Goal: Information Seeking & Learning: Learn about a topic

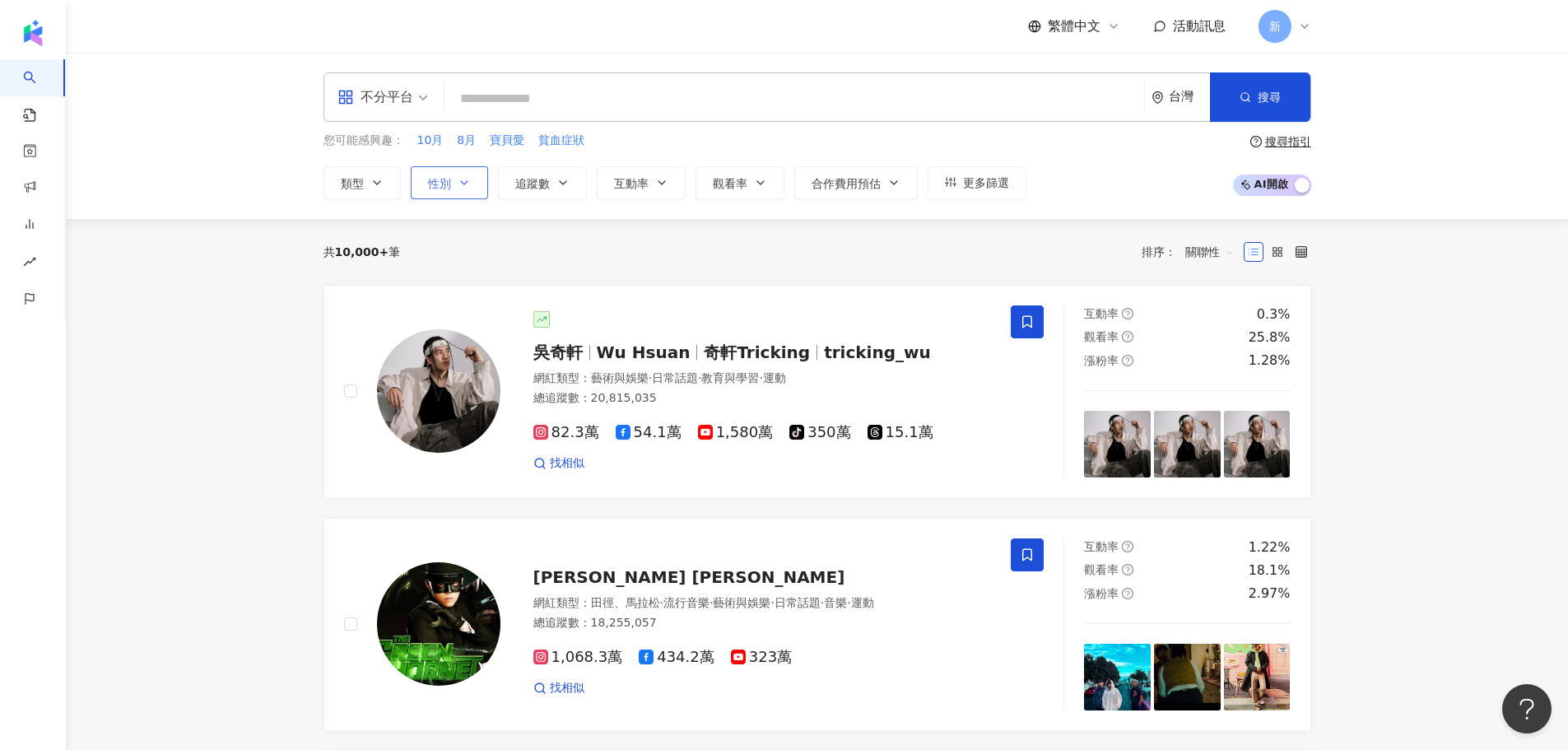
click at [463, 177] on icon "button" at bounding box center [464, 183] width 13 height 13
click at [445, 280] on span "女" at bounding box center [452, 281] width 25 height 18
click at [461, 189] on button "性別" at bounding box center [449, 183] width 77 height 33
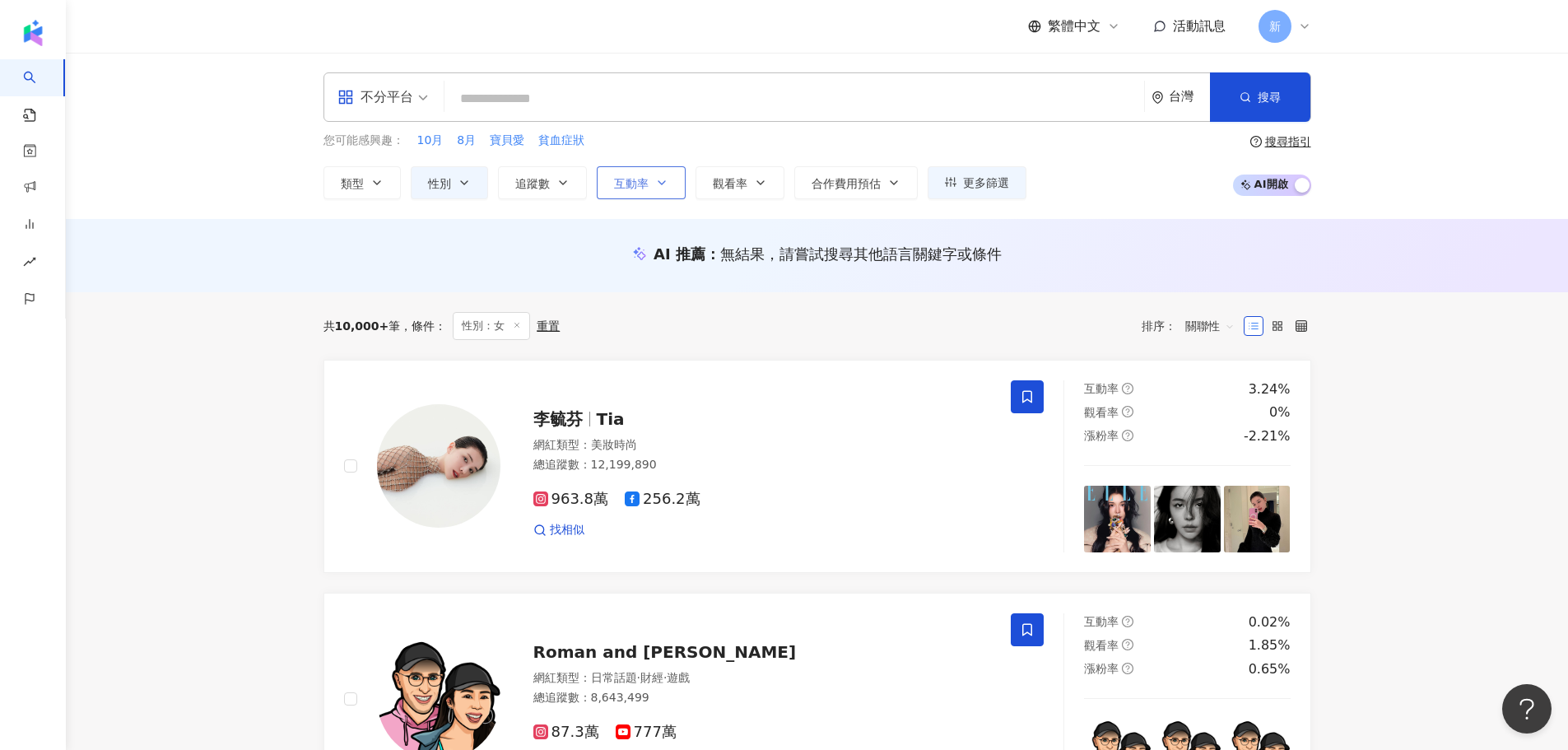
click at [638, 181] on span "互動率" at bounding box center [631, 183] width 35 height 13
click at [563, 188] on icon "button" at bounding box center [562, 183] width 13 height 13
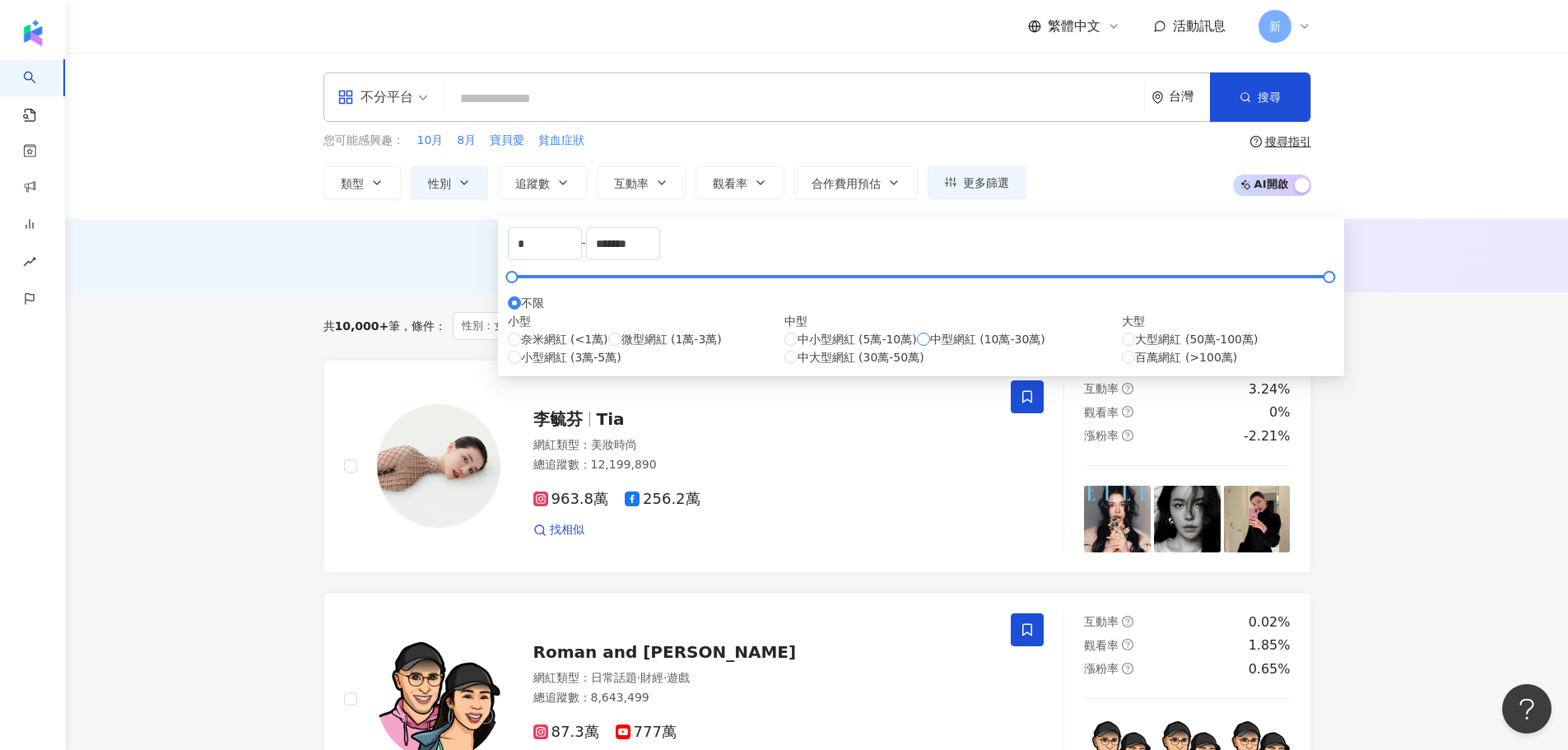
click at [917, 348] on label "中型網紅 (10萬-30萬)" at bounding box center [982, 339] width 129 height 18
type input "******"
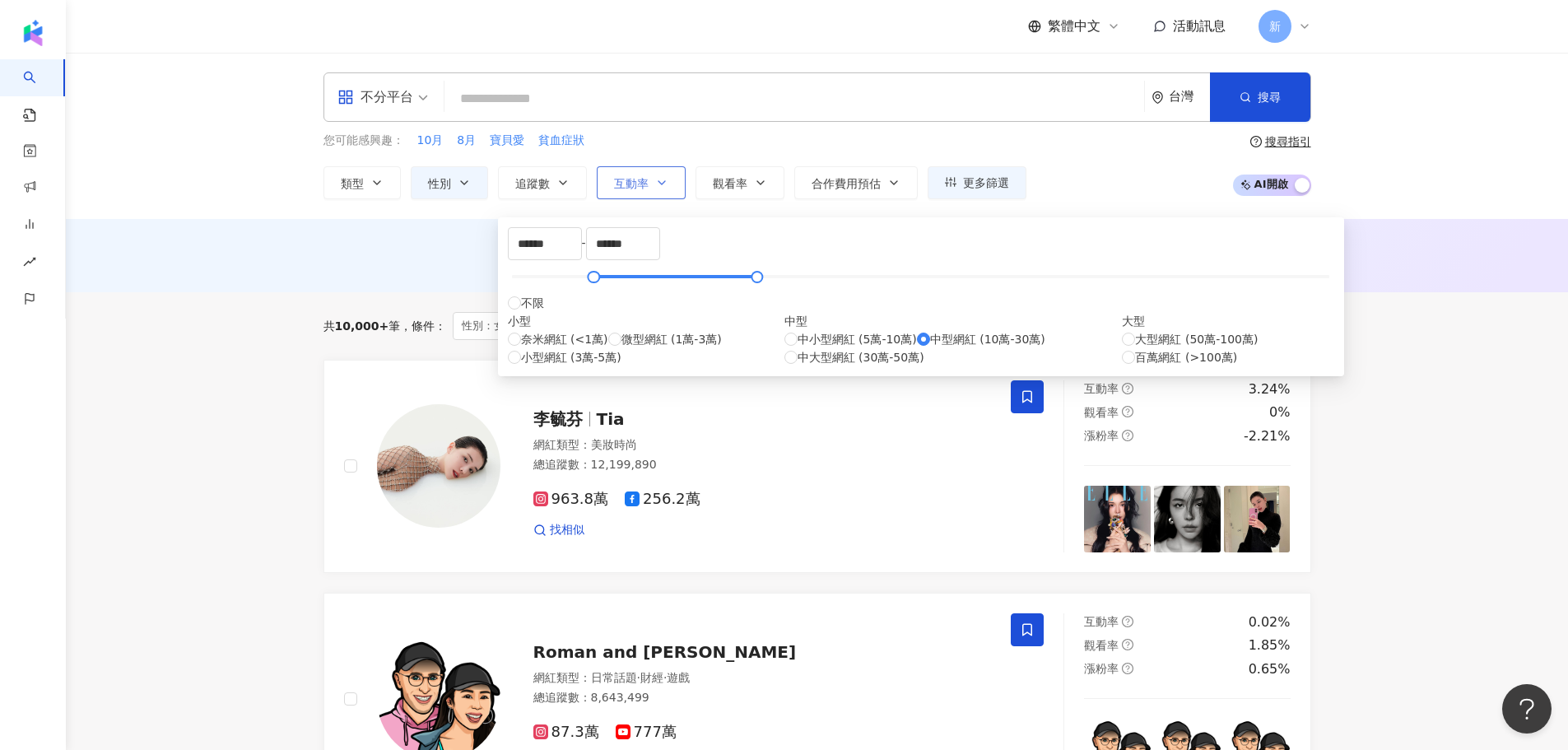
click at [653, 185] on button "互動率" at bounding box center [642, 183] width 89 height 33
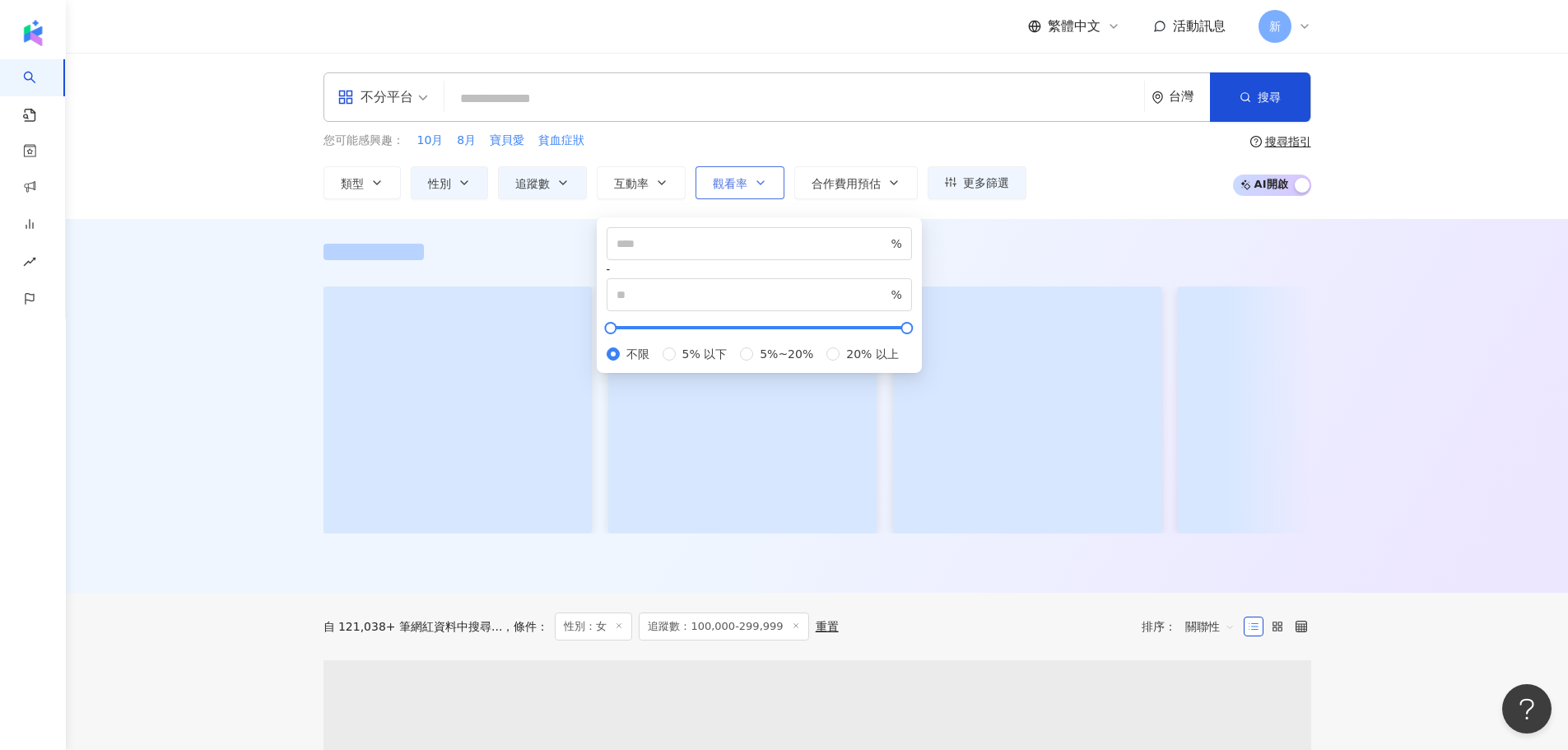
click at [725, 182] on span "觀看率" at bounding box center [730, 183] width 35 height 13
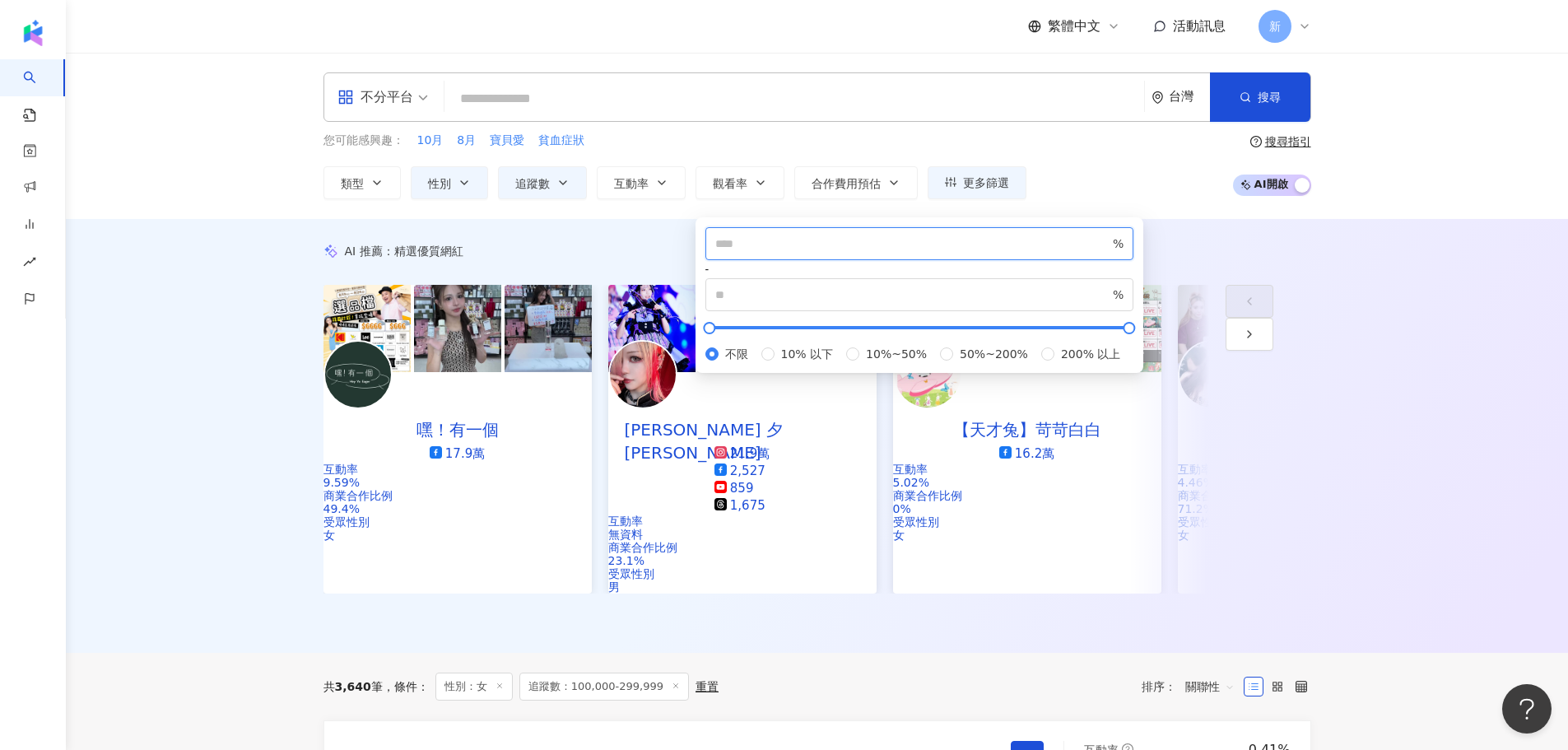
click at [757, 248] on input "number" at bounding box center [912, 244] width 395 height 18
type input "***"
click at [1114, 145] on div "您可能感興趣： 10月 8月 寶貝愛 貧血症狀 類型 性別 追蹤數 互動率 觀看率 合作費用預估 更多篩選 不限 女 男 其他 % - % 不限 5% 以下 …" at bounding box center [817, 166] width 988 height 67
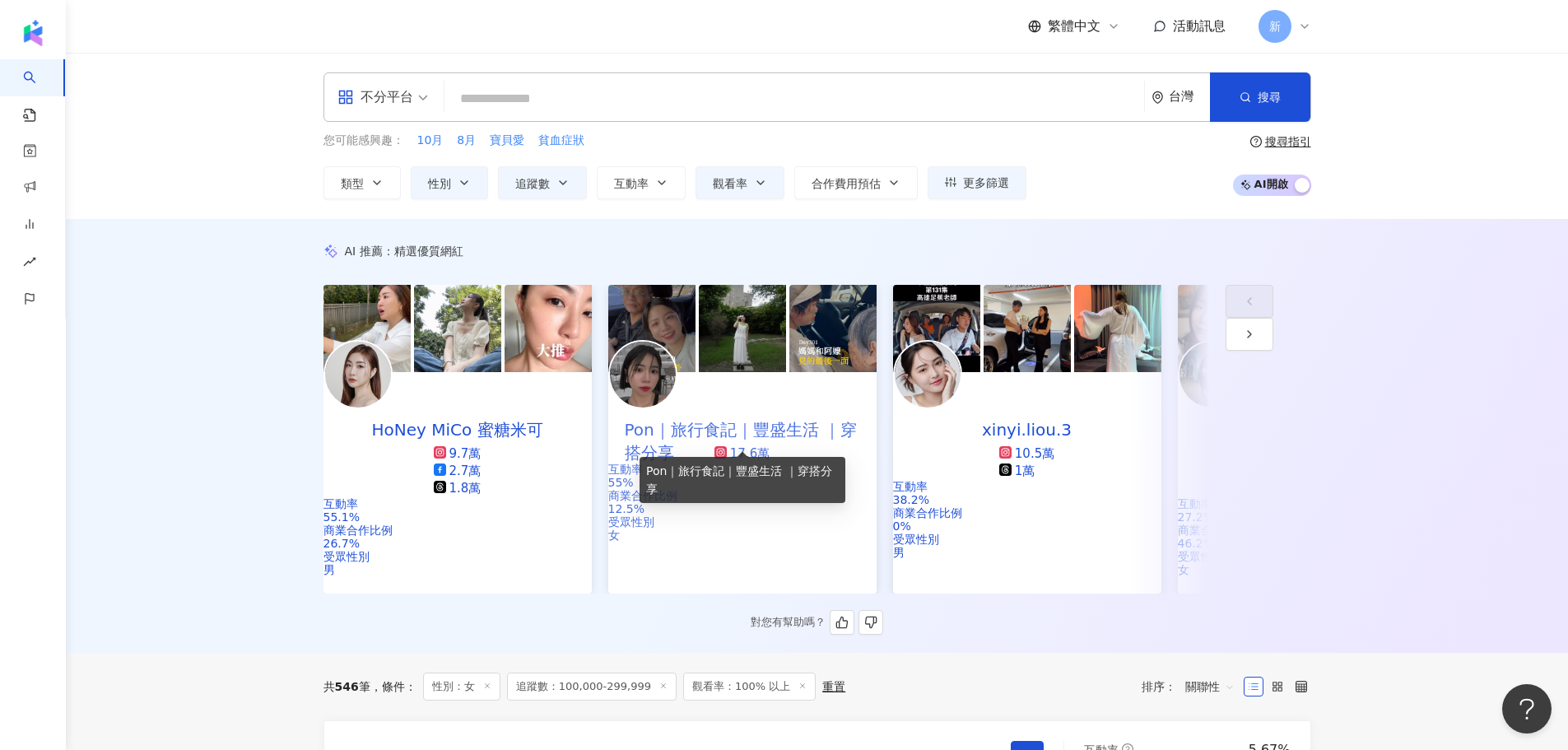
drag, startPoint x: 775, startPoint y: 437, endPoint x: 739, endPoint y: 446, distance: 37.1
click at [739, 441] on div "Pon｜旅行食記｜豐盛生活 ｜穿搭分享" at bounding box center [743, 430] width 269 height 23
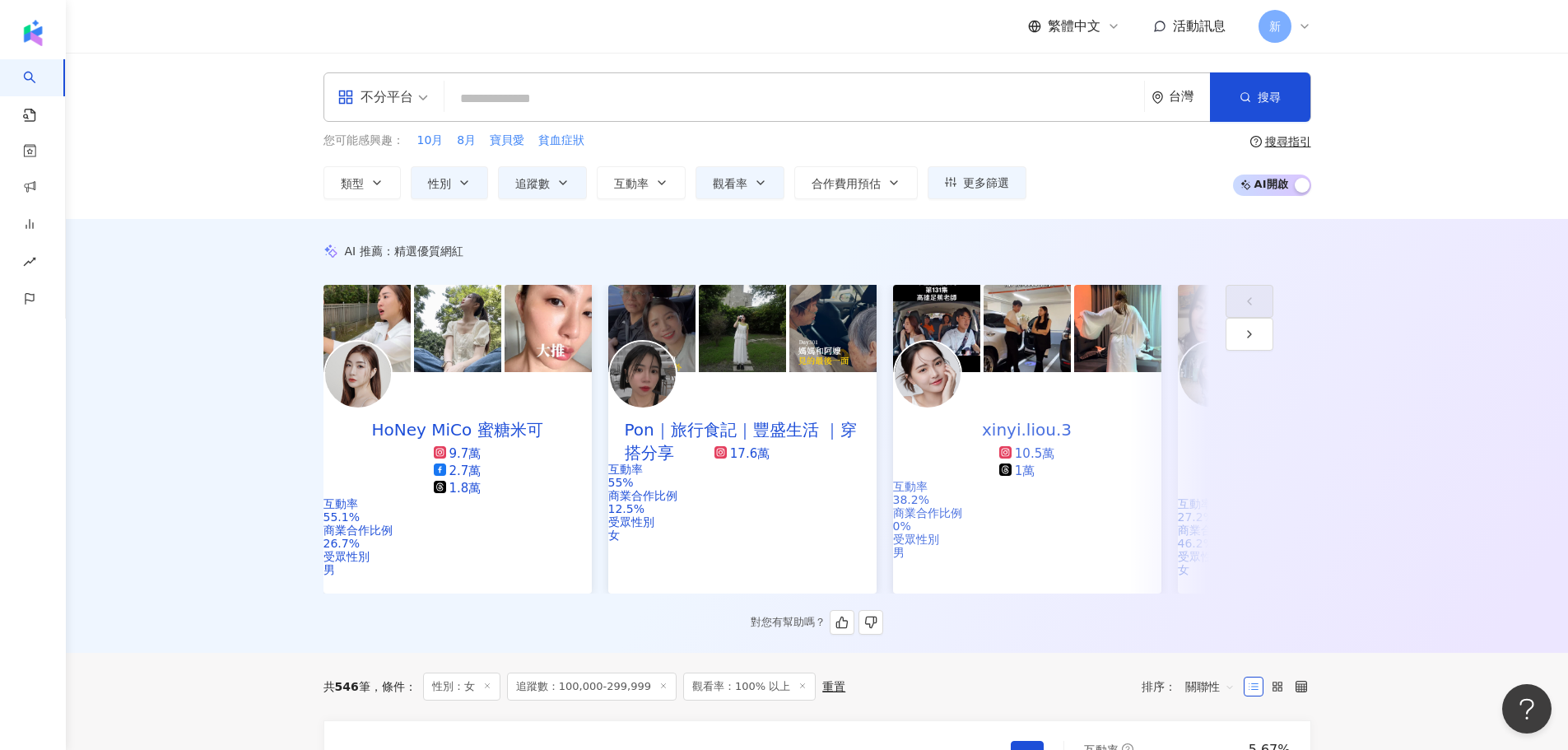
click at [1016, 457] on div "10.5萬" at bounding box center [1035, 453] width 40 height 17
click at [1257, 341] on icon "button" at bounding box center [1250, 333] width 13 height 13
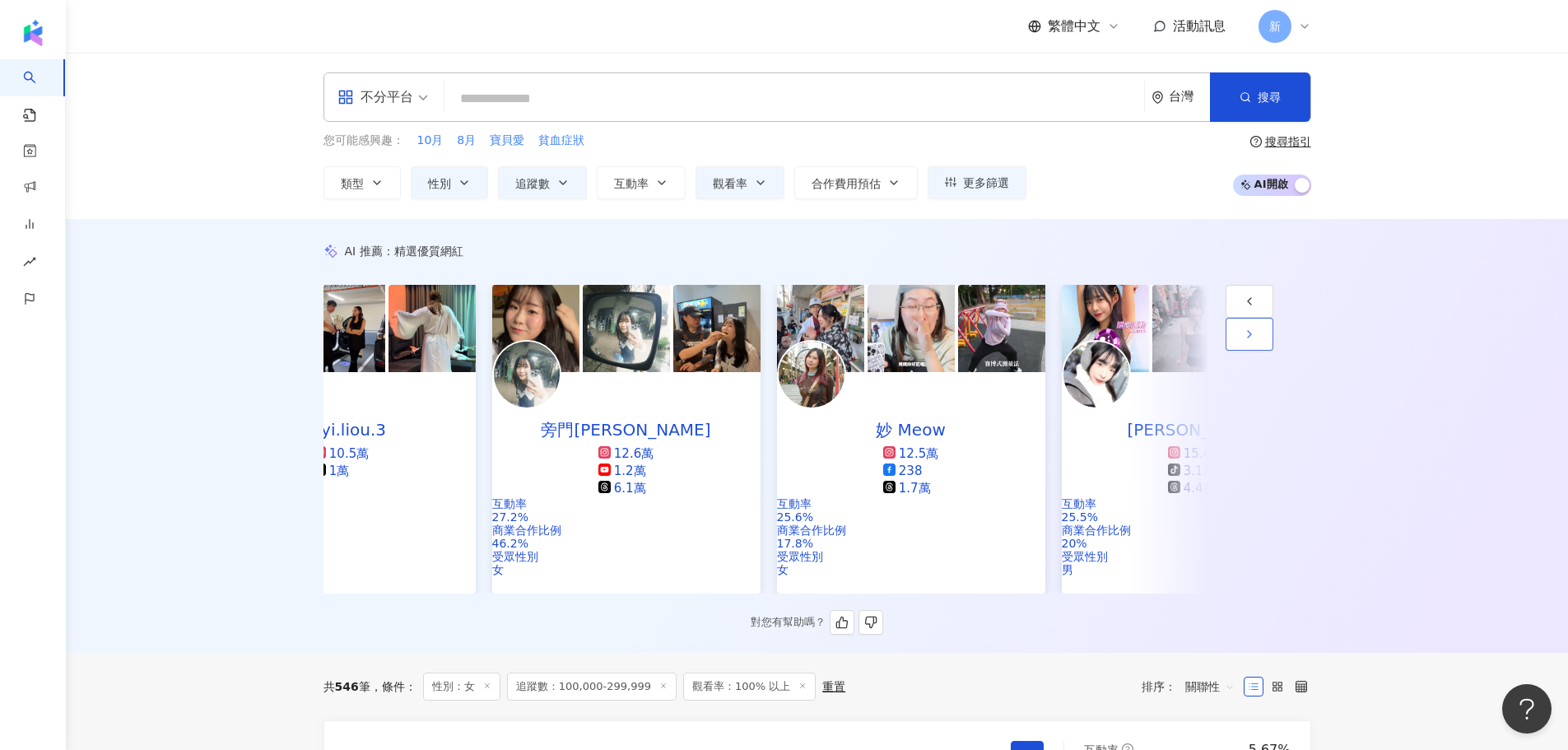
scroll to position [0, 855]
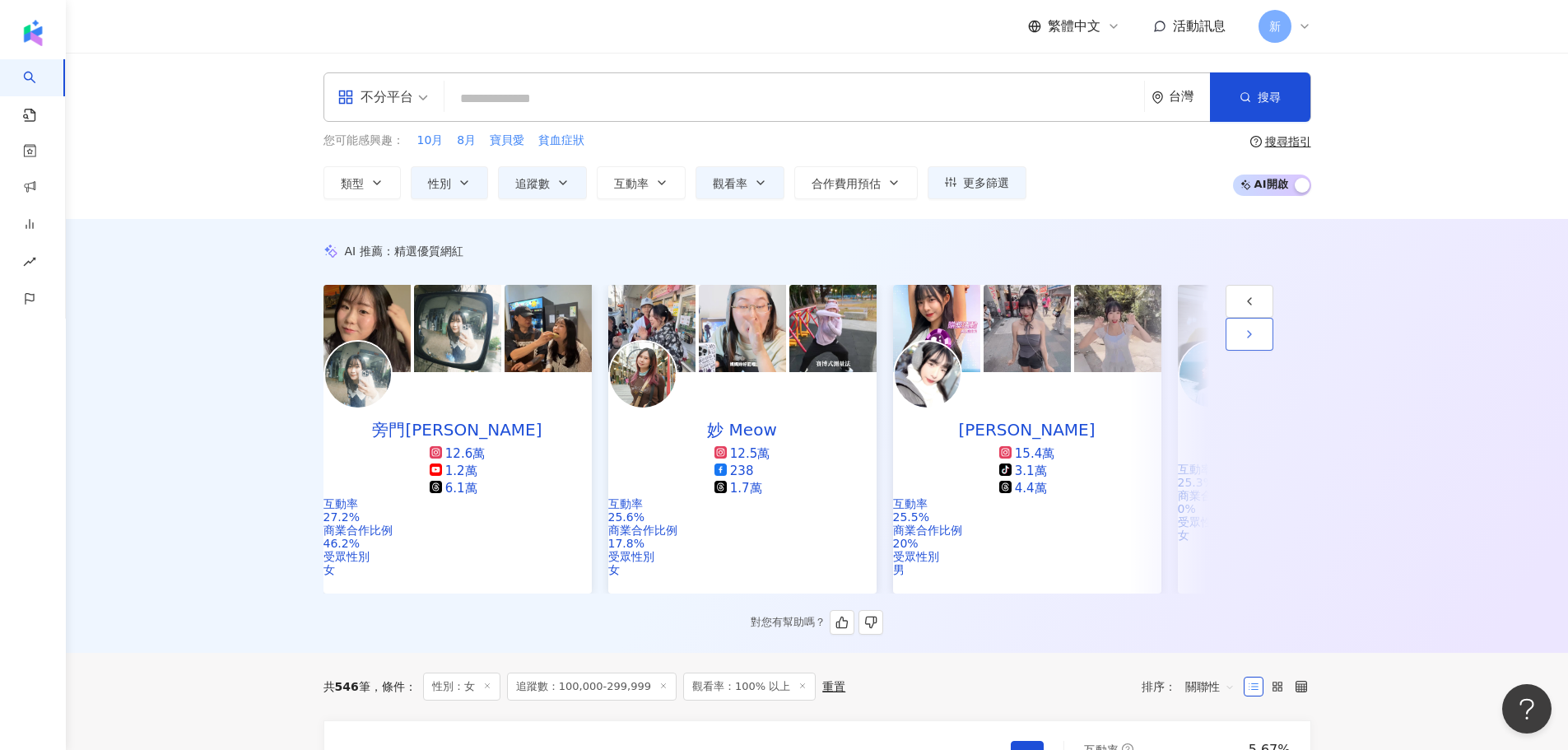
click at [1257, 341] on icon "button" at bounding box center [1250, 333] width 13 height 13
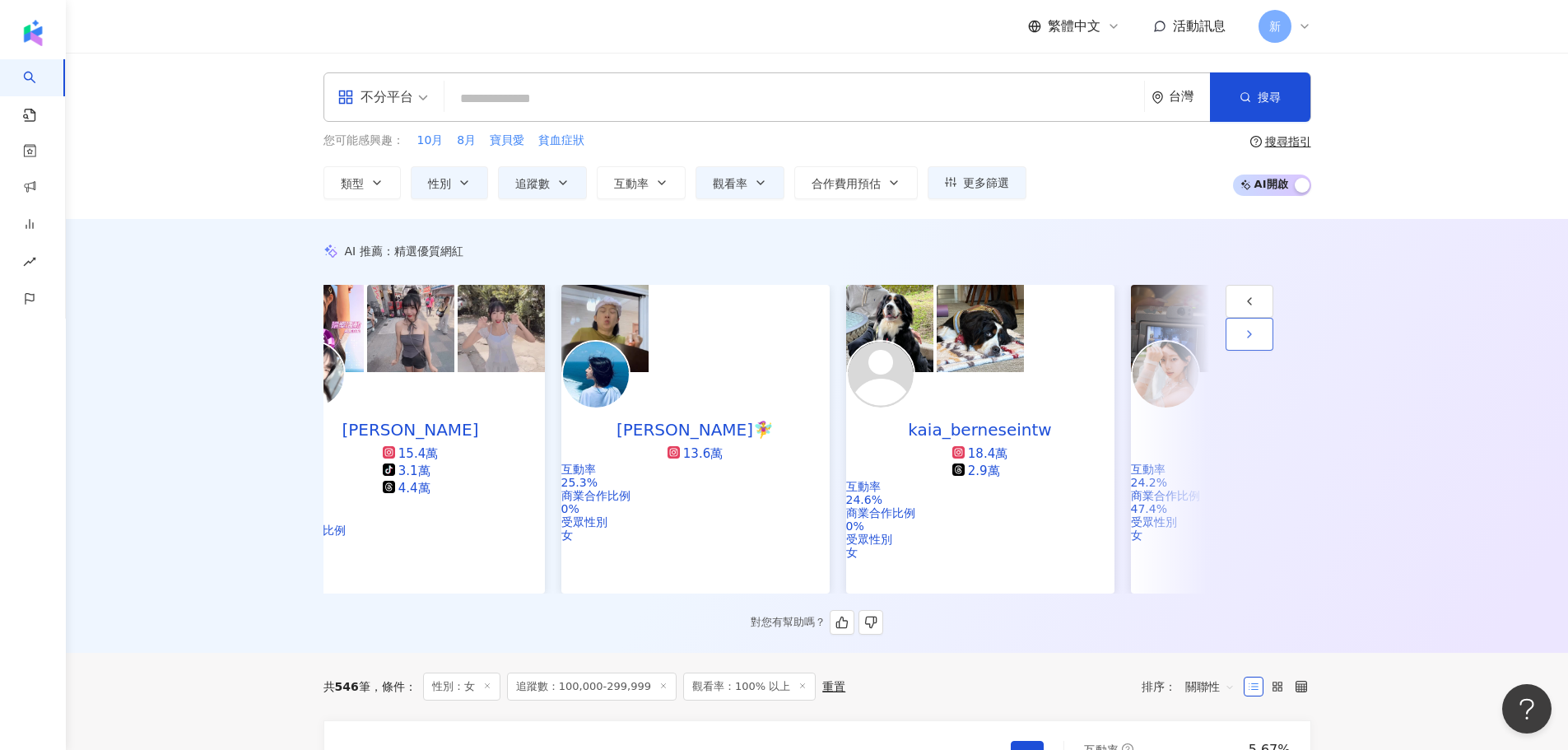
scroll to position [0, 1709]
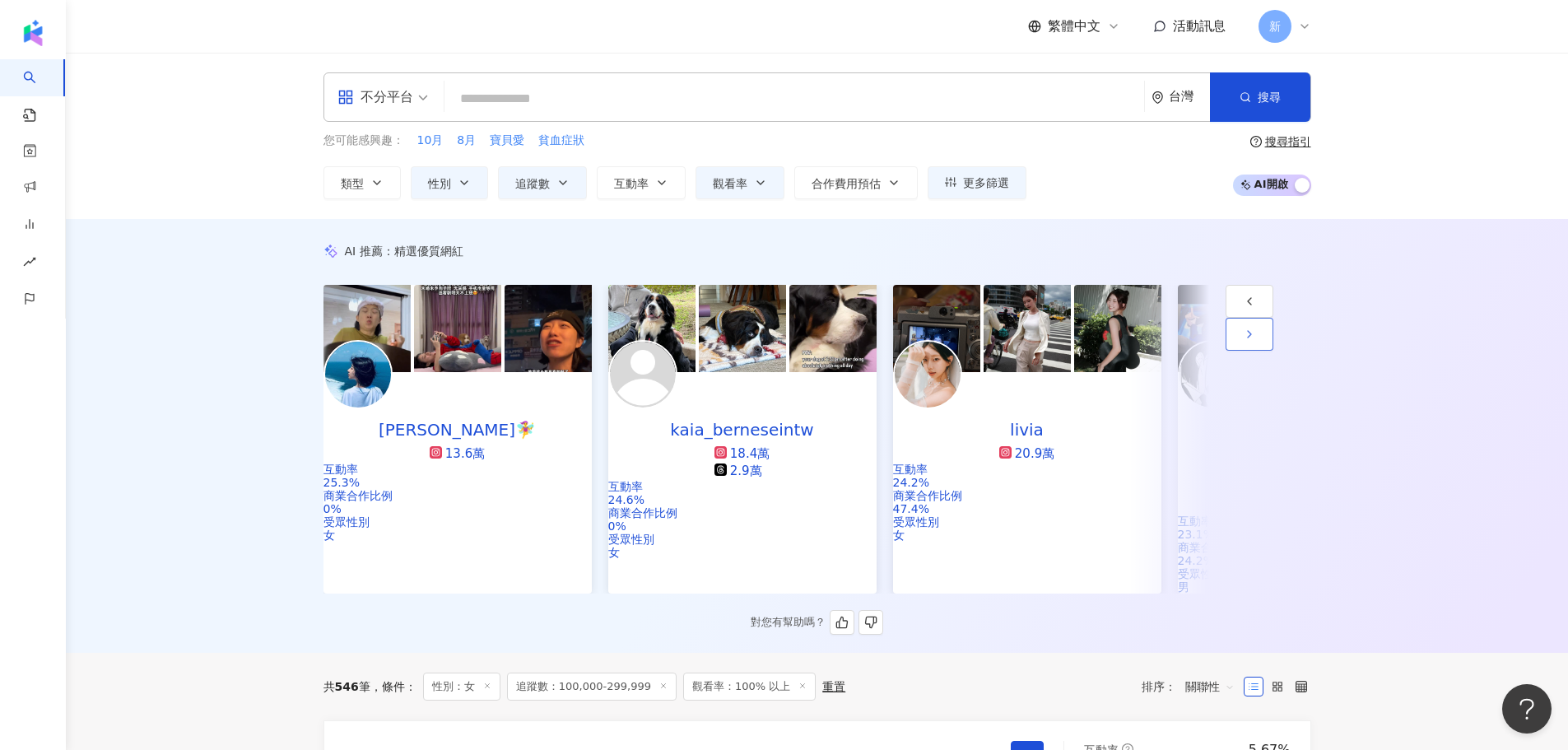
click at [1257, 341] on icon "button" at bounding box center [1250, 333] width 13 height 13
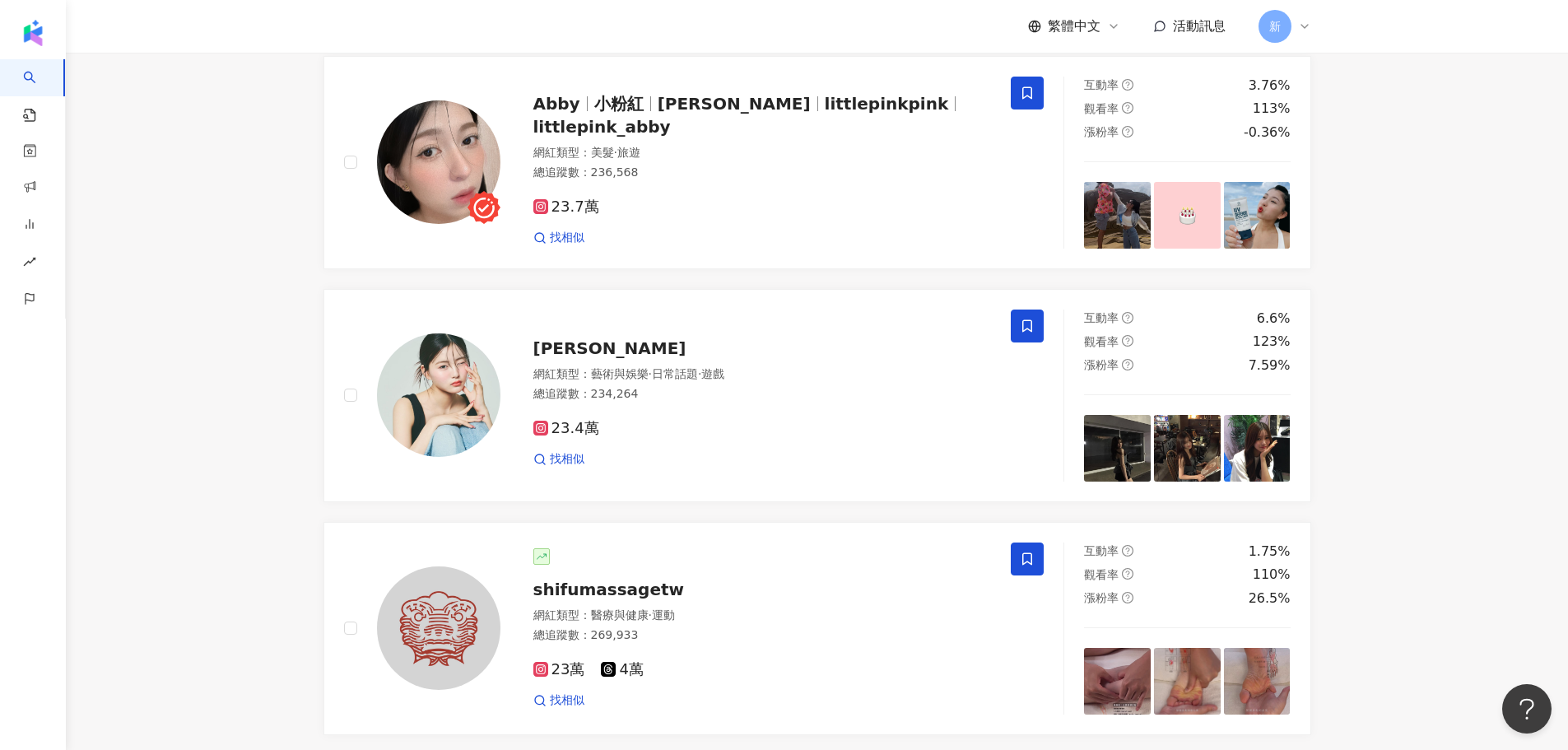
scroll to position [2965, 0]
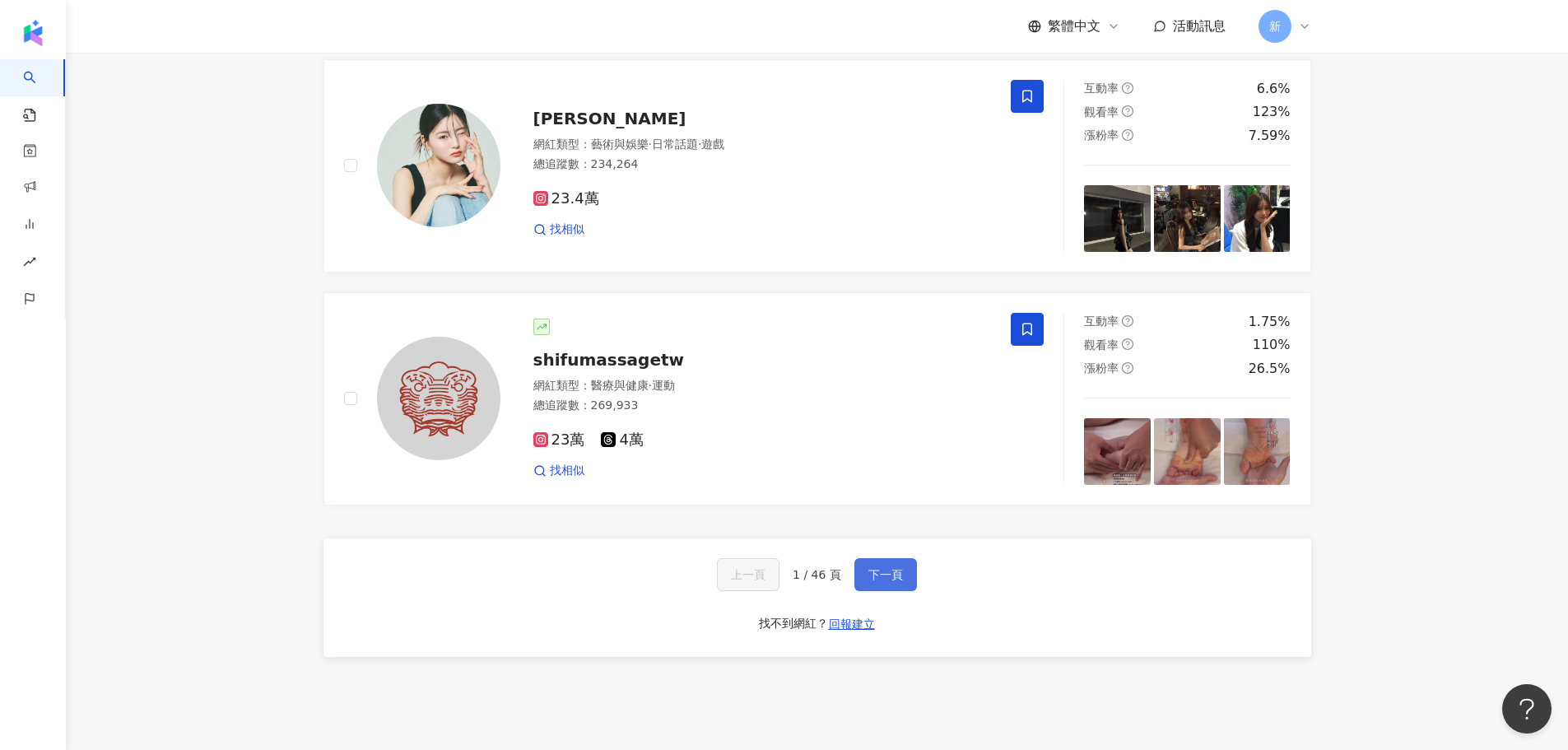
click at [883, 579] on span "下一頁" at bounding box center [886, 574] width 35 height 13
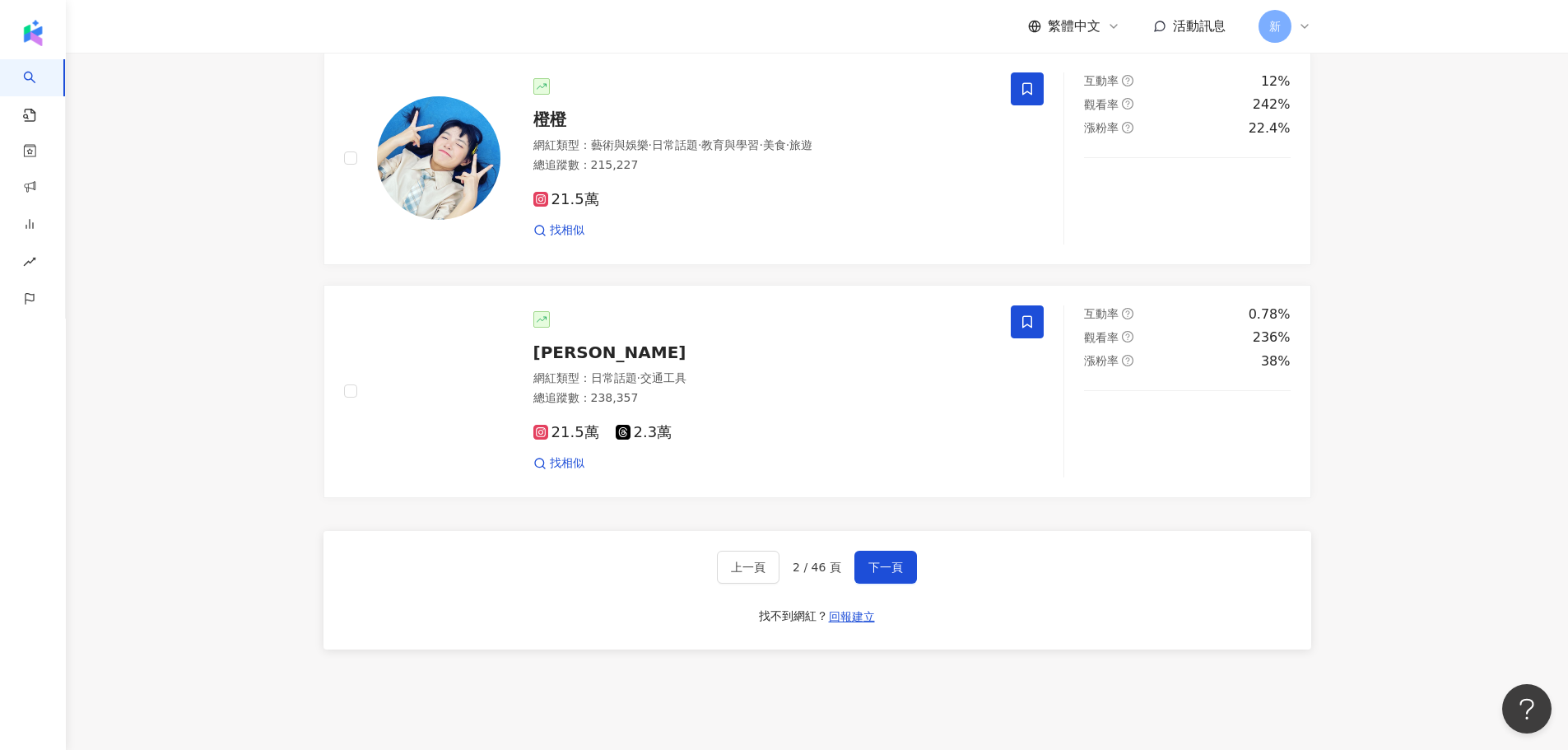
scroll to position [3104, 0]
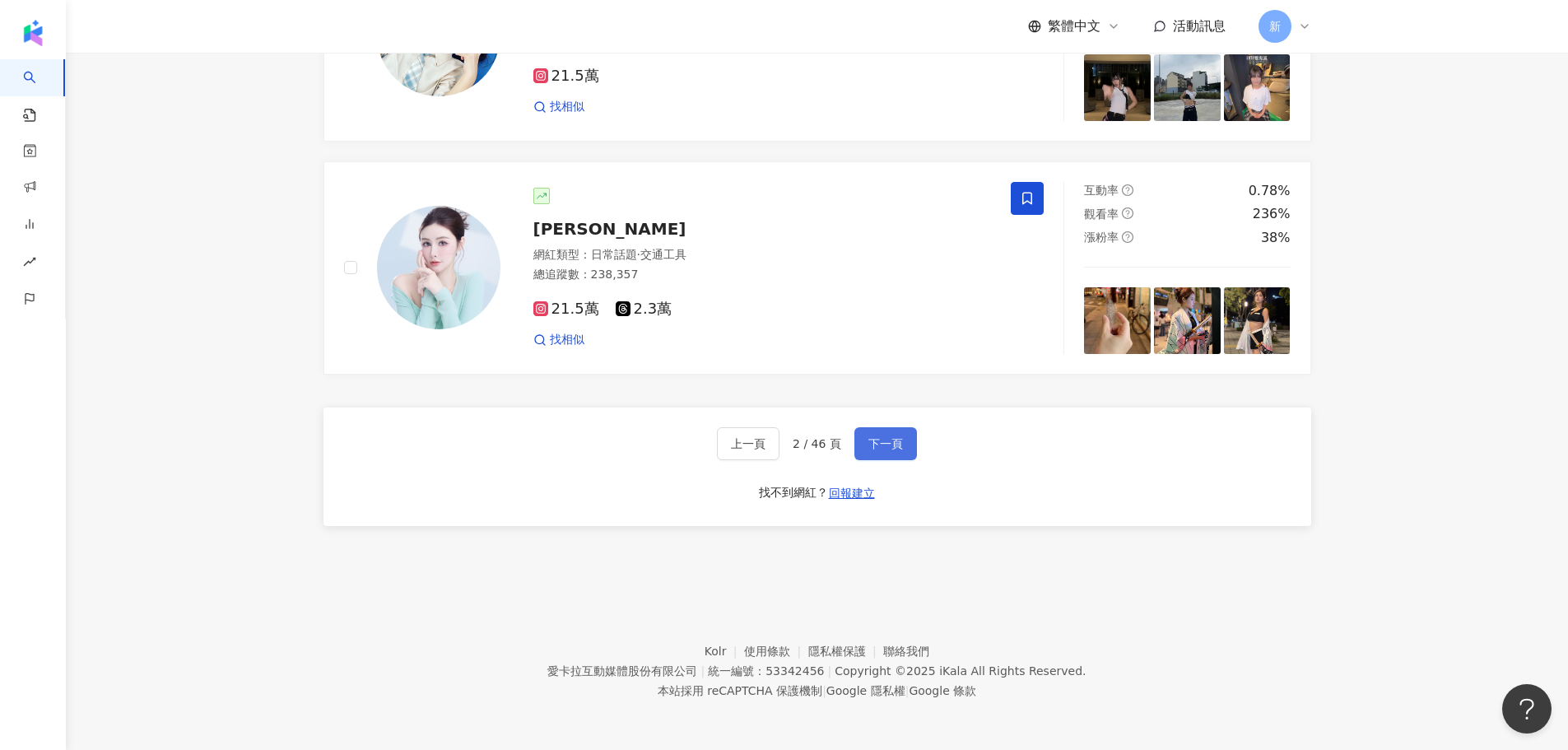
click at [895, 435] on button "下一頁" at bounding box center [886, 443] width 62 height 33
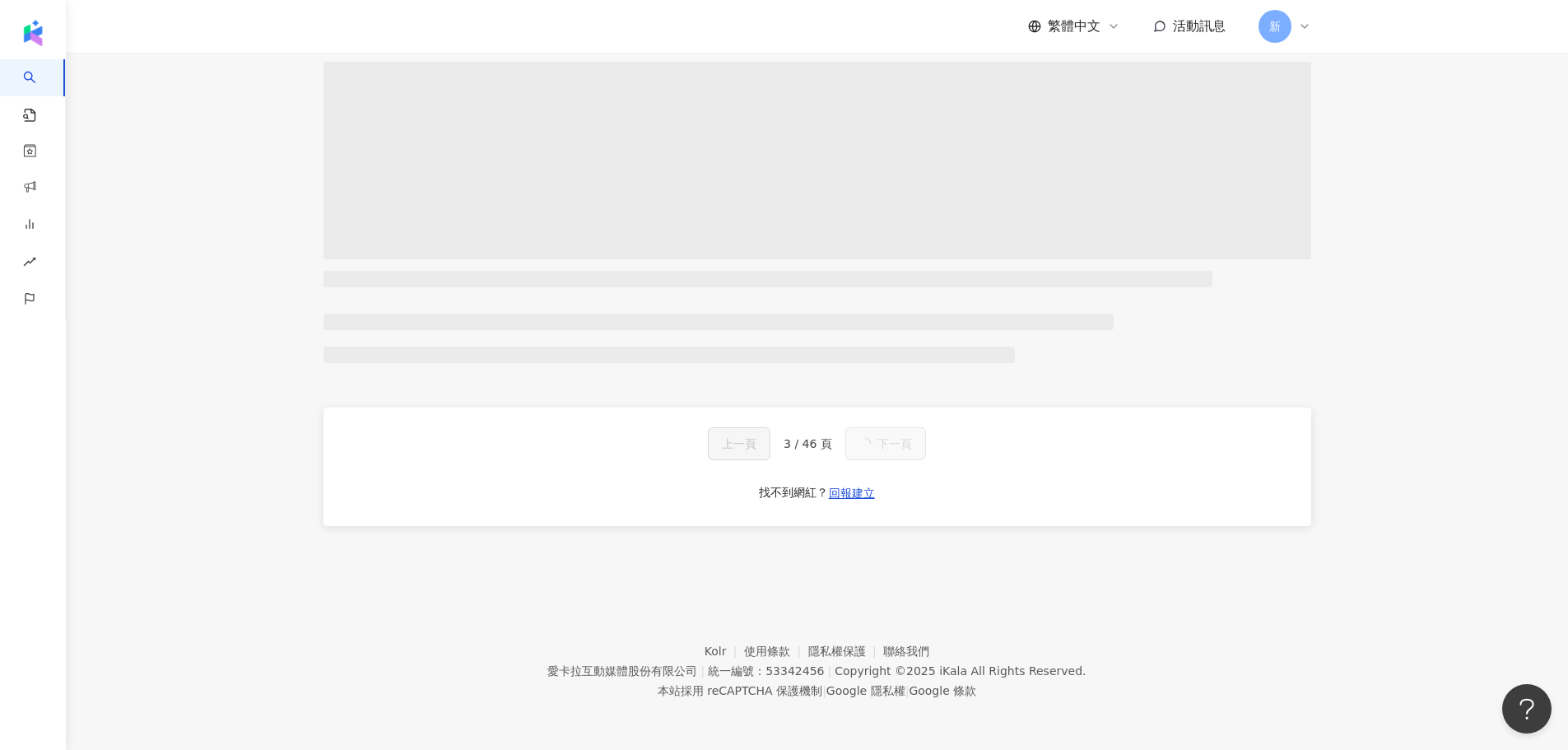
scroll to position [3115, 0]
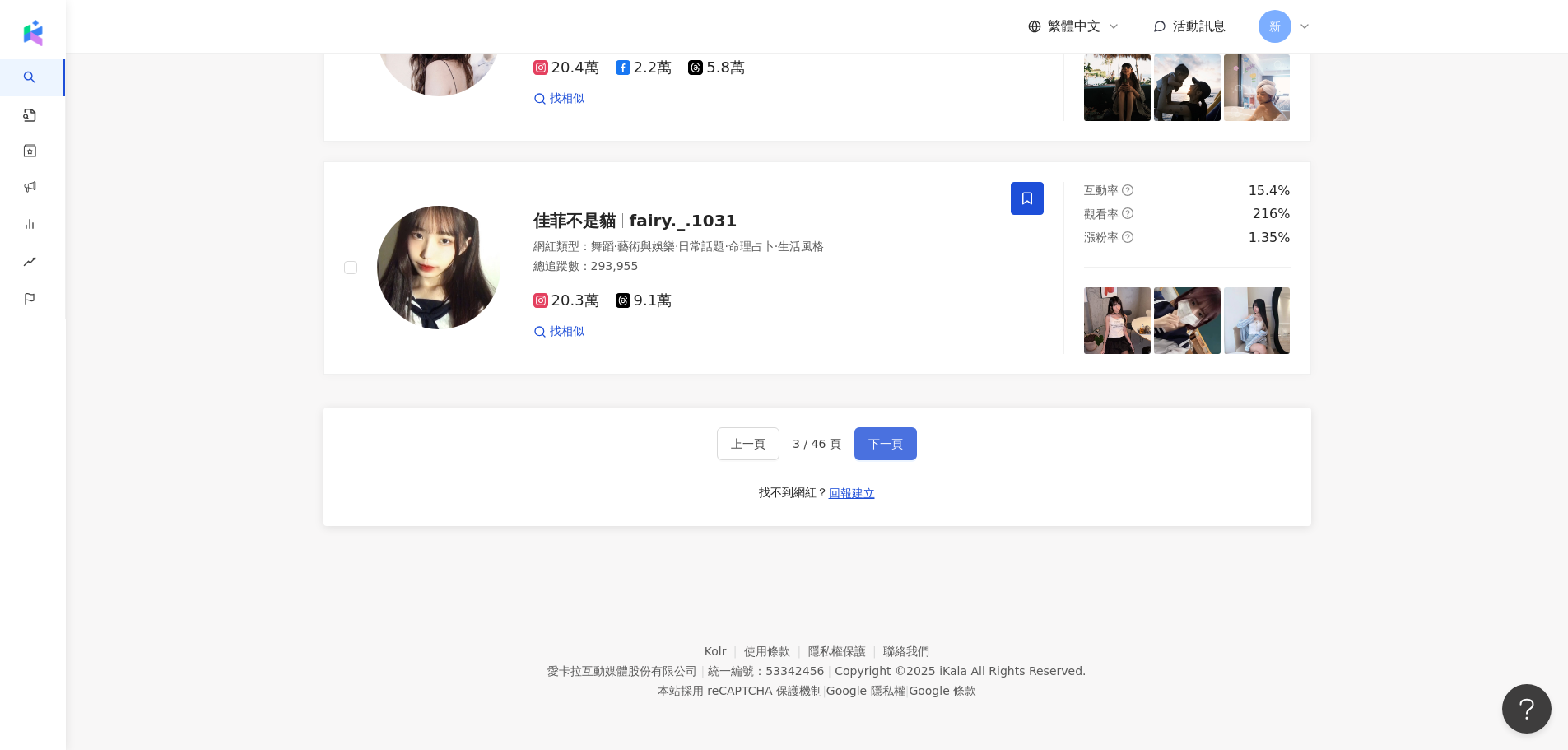
click at [885, 432] on button "下一頁" at bounding box center [886, 443] width 62 height 33
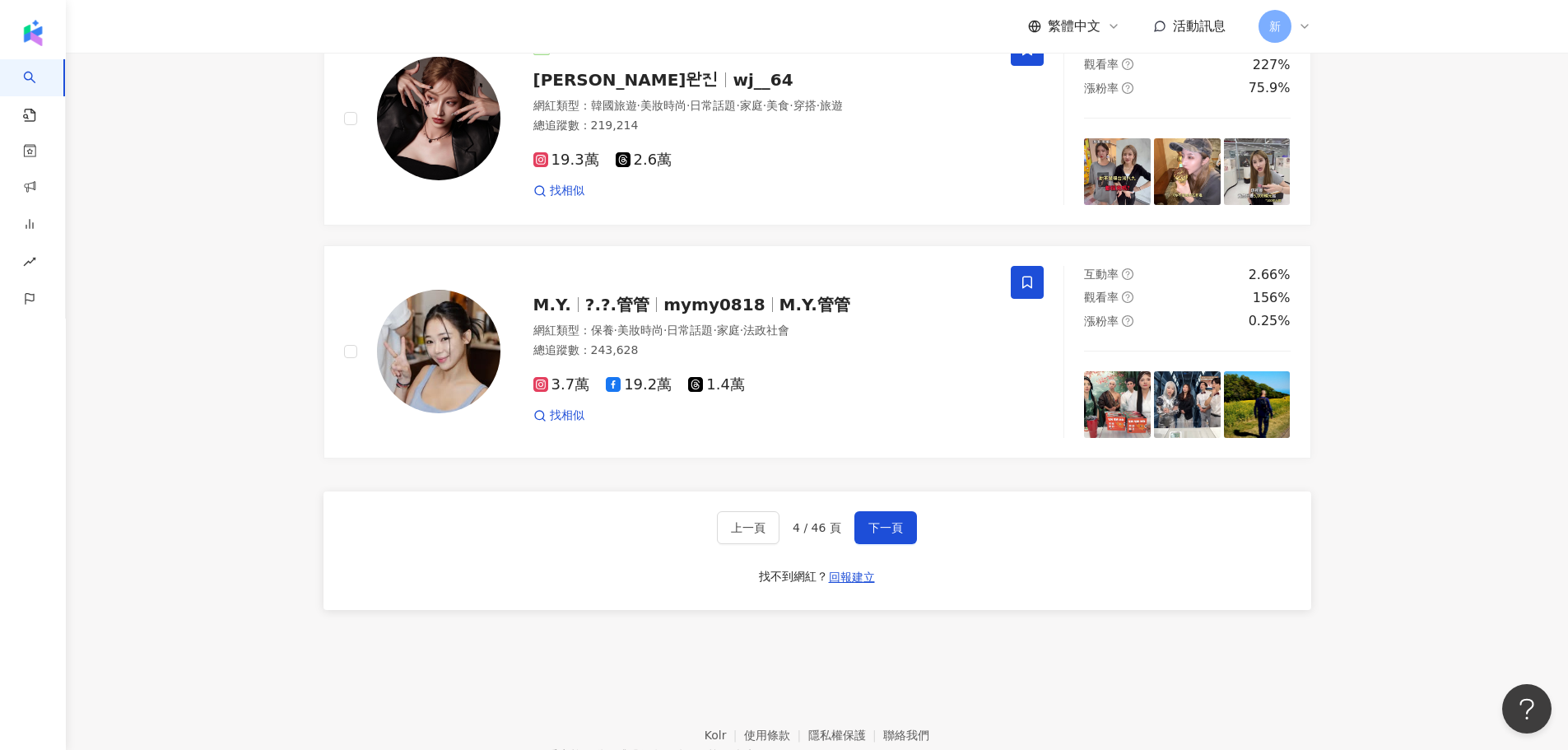
scroll to position [3026, 0]
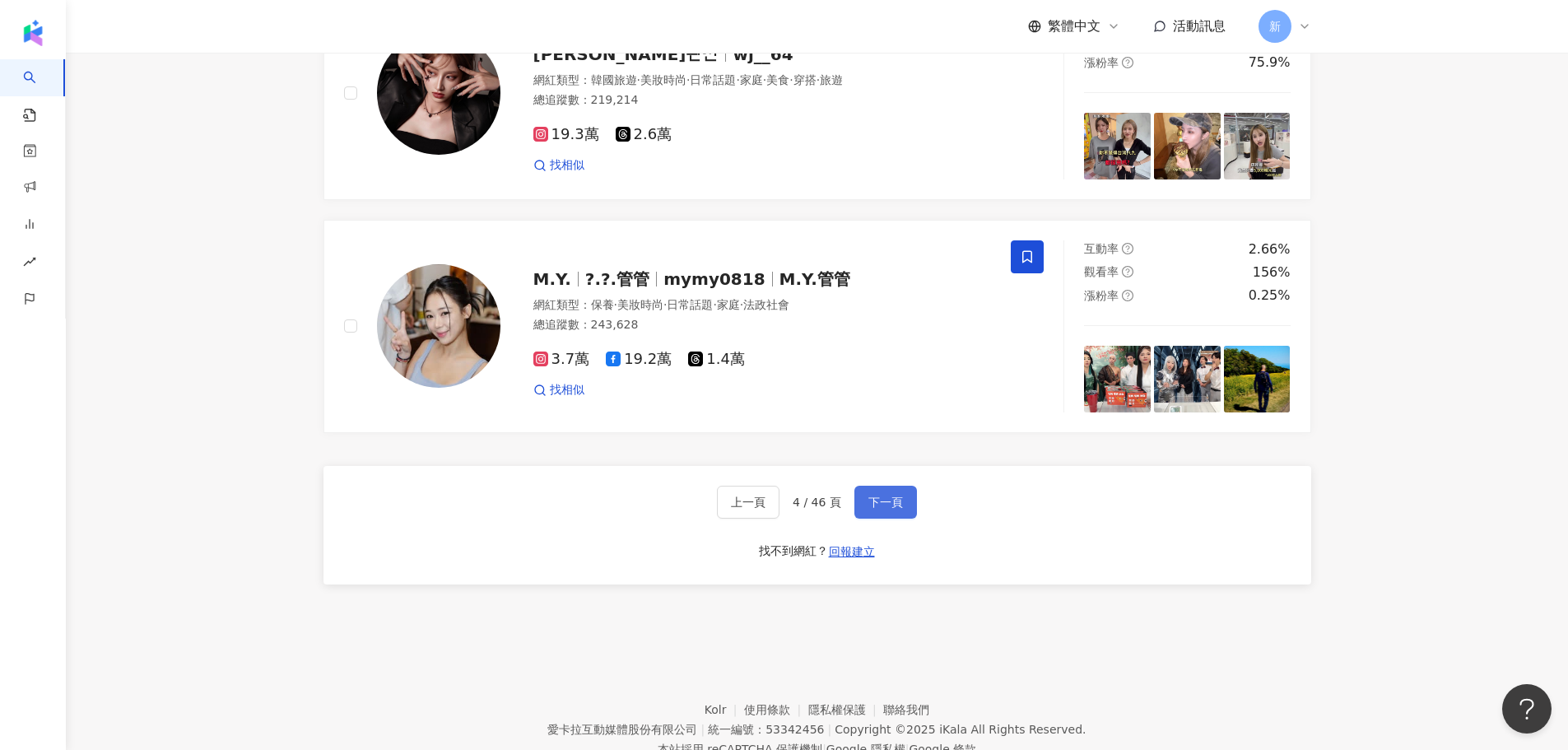
click at [893, 519] on button "下一頁" at bounding box center [886, 502] width 62 height 33
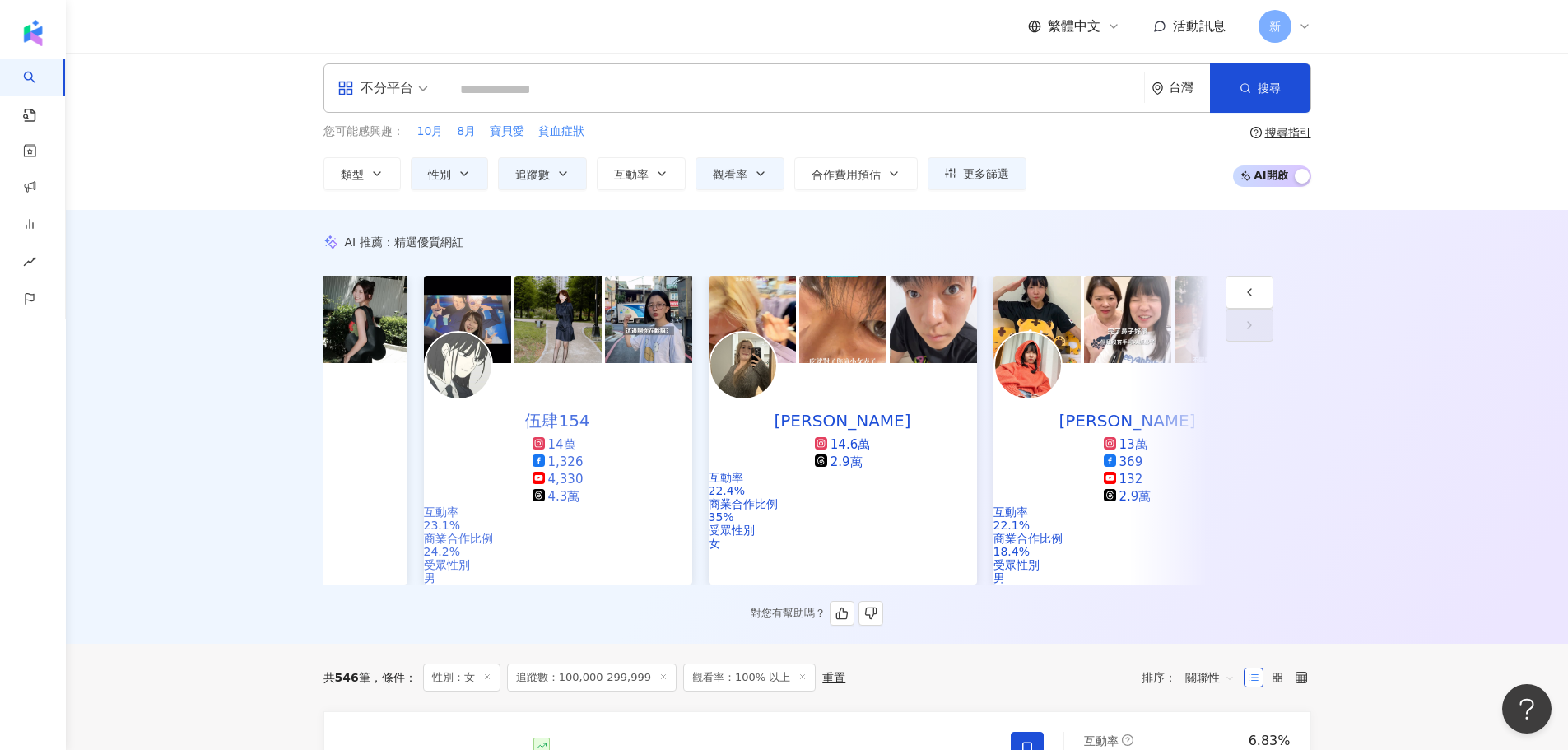
scroll to position [0, 0]
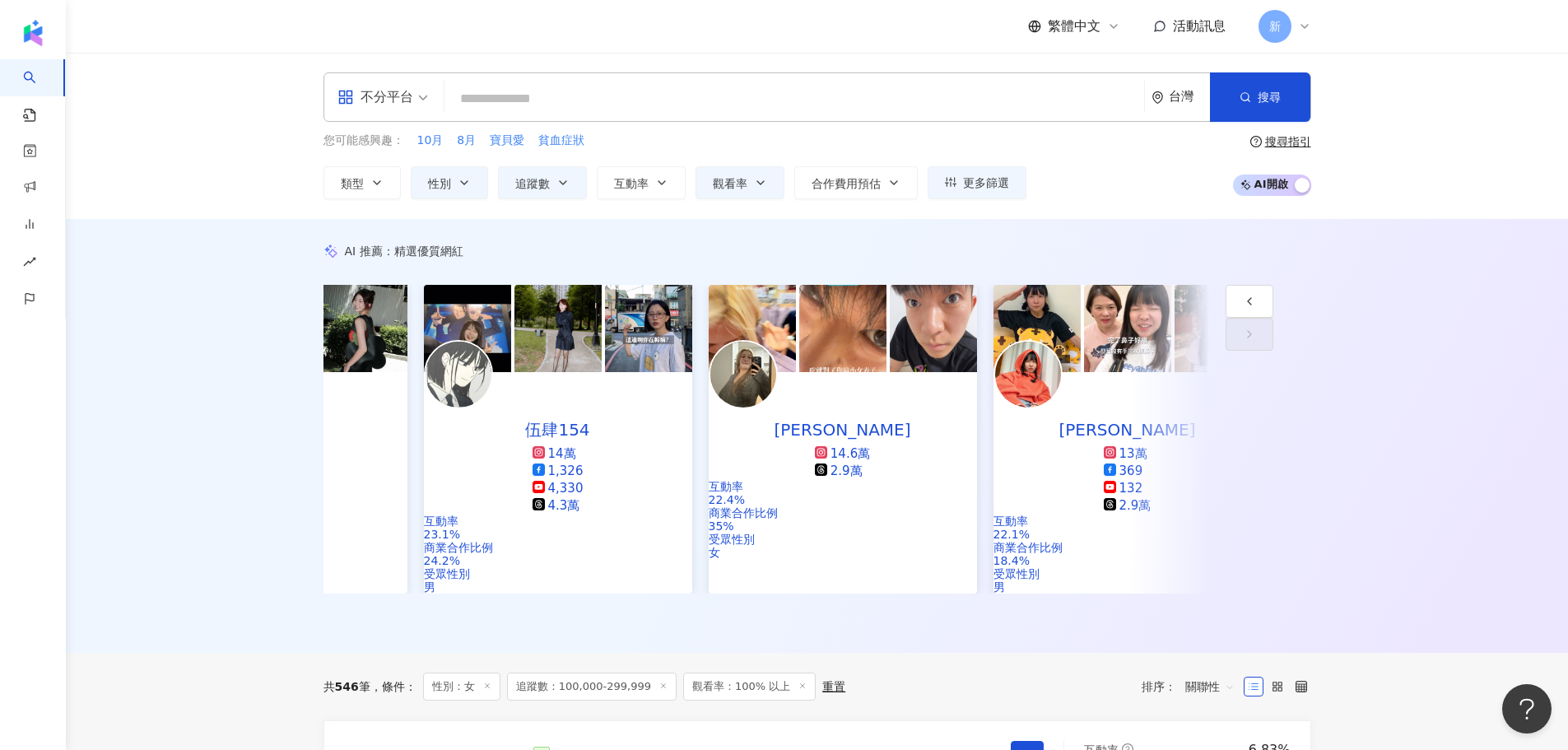
drag, startPoint x: 627, startPoint y: 94, endPoint x: 534, endPoint y: 94, distance: 93.0
click at [534, 94] on input "search" at bounding box center [794, 99] width 686 height 32
paste input "*****"
type input "*****"
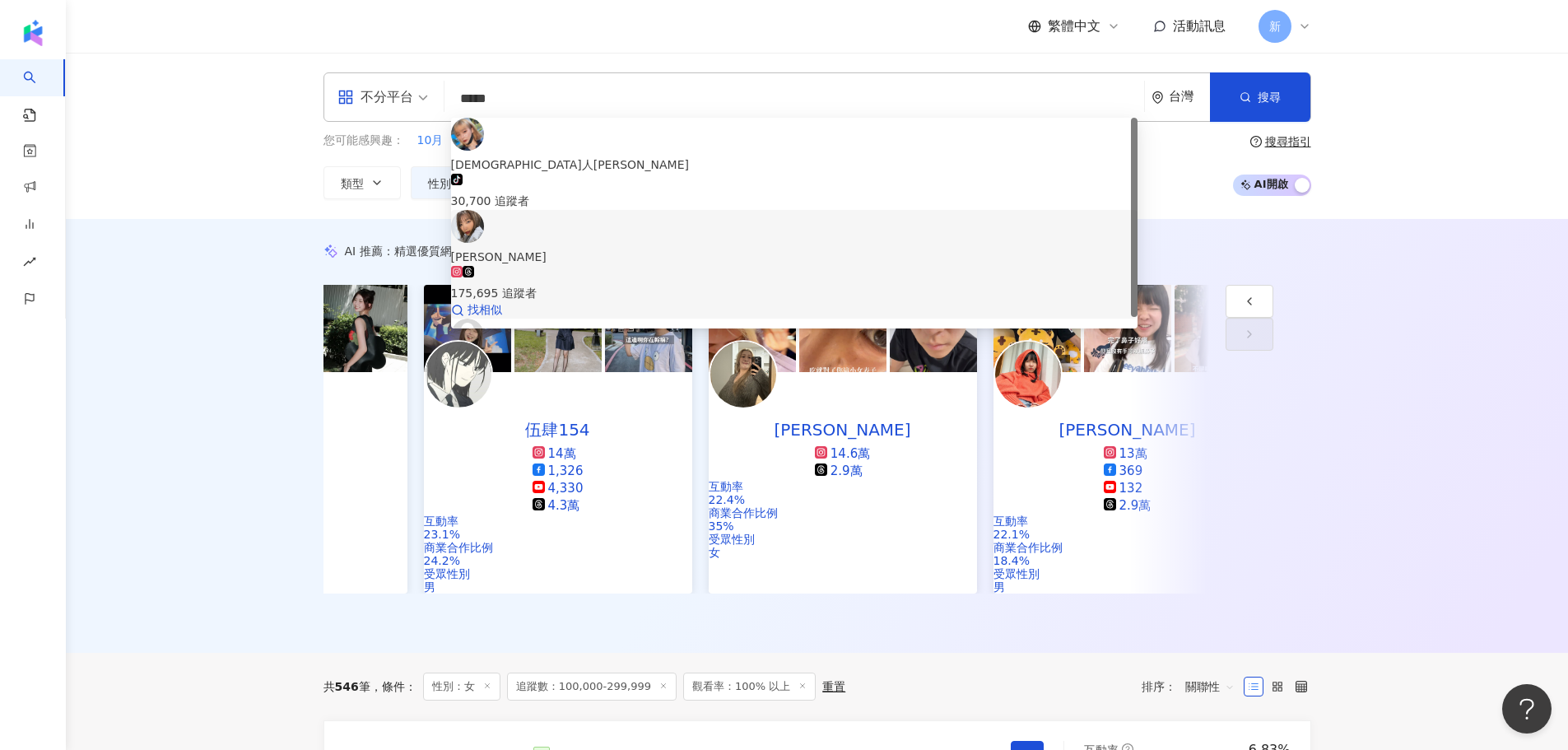
click at [649, 248] on span "阿妙" at bounding box center [794, 257] width 686 height 18
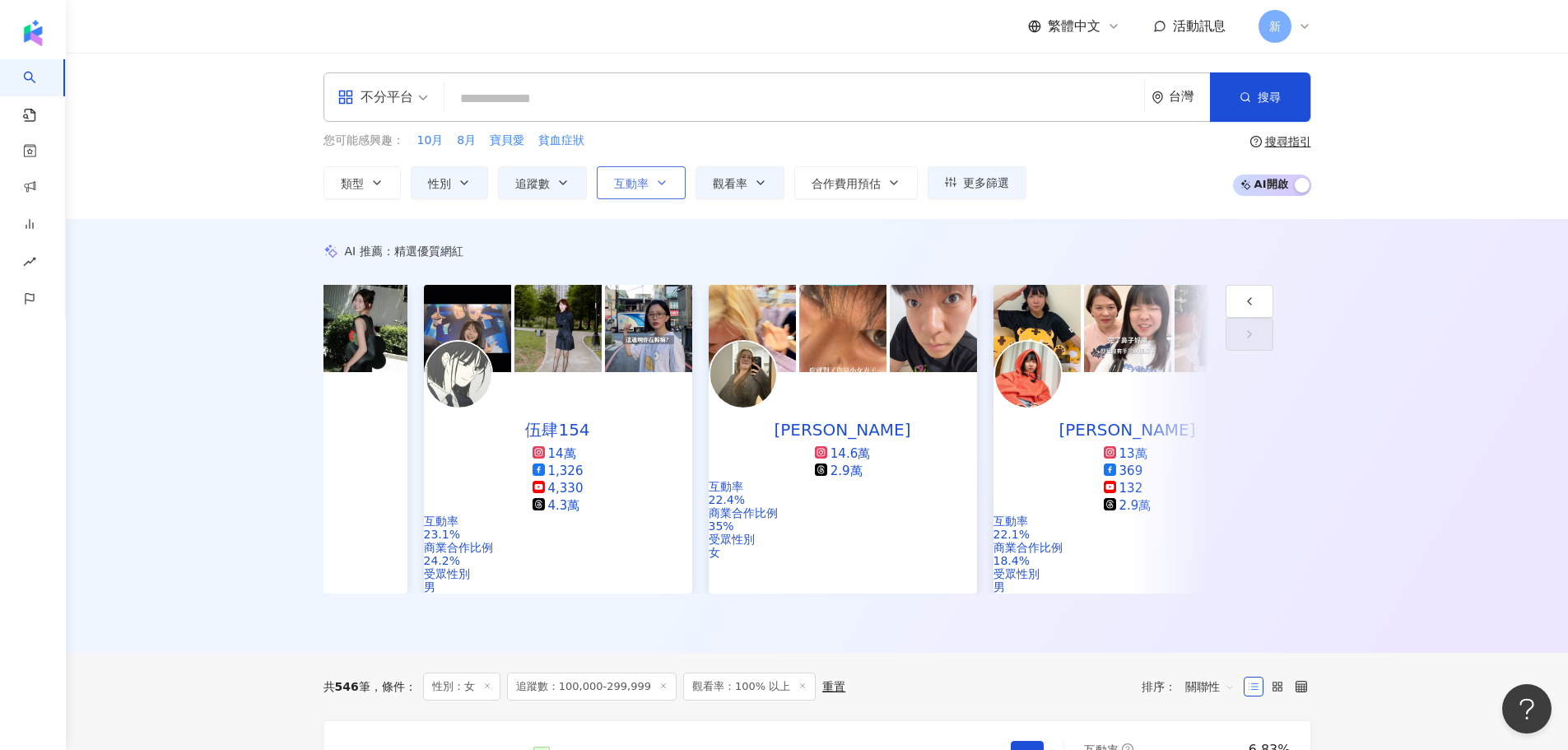
click at [656, 179] on icon "button" at bounding box center [662, 183] width 13 height 13
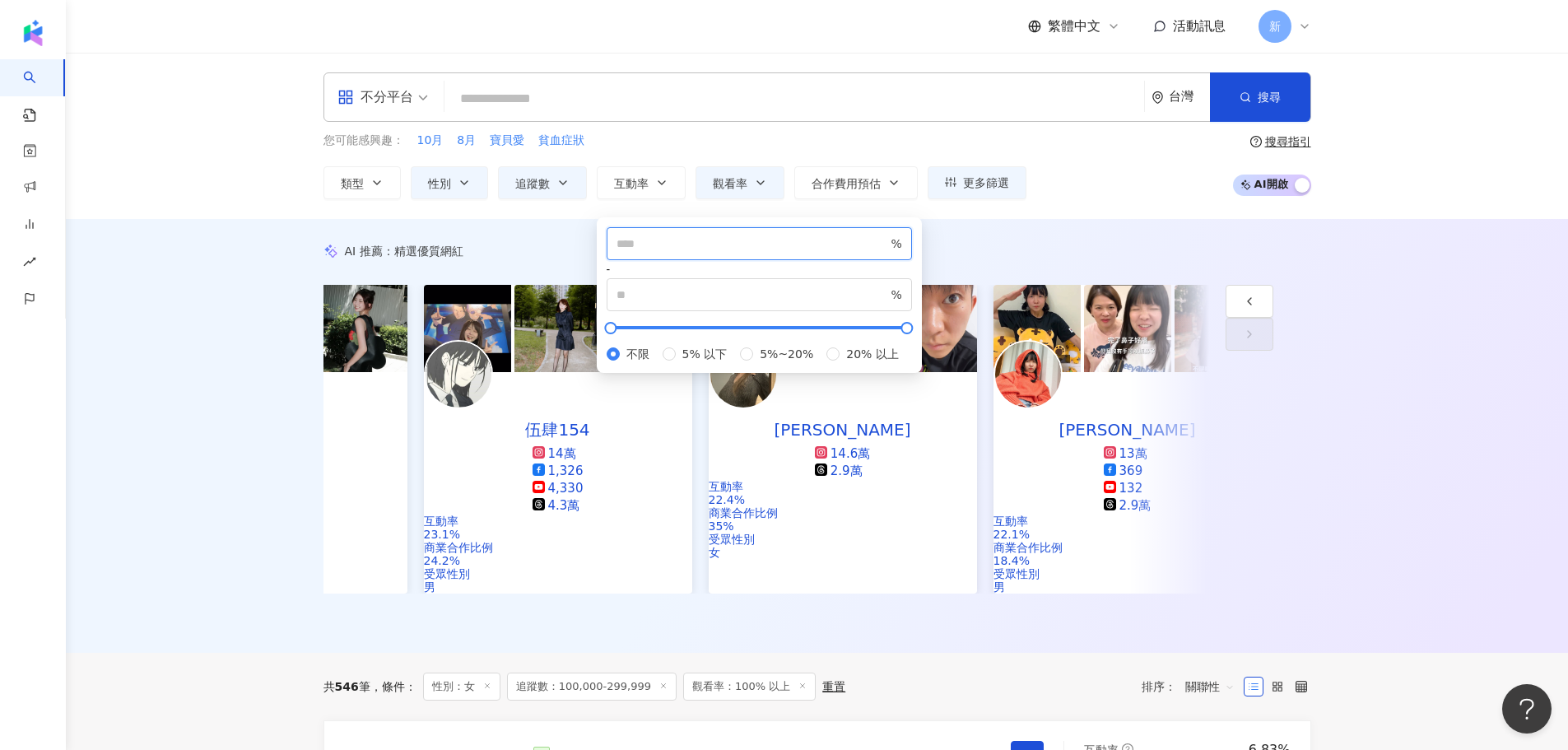
click at [646, 253] on input "number" at bounding box center [753, 244] width 272 height 18
type input "*"
click at [822, 221] on div "* % - % 不限 5% 以下 5%~20% 20% 以上" at bounding box center [760, 295] width 325 height 156
click at [996, 211] on div "不分平台 台灣 搜尋 4b36e0ff-543e-4d29-851b-1c3cc2a3a6f2 美女人阿妙 tiktok-icon 30,700 追蹤者 阿妙…" at bounding box center [816, 136] width 1503 height 167
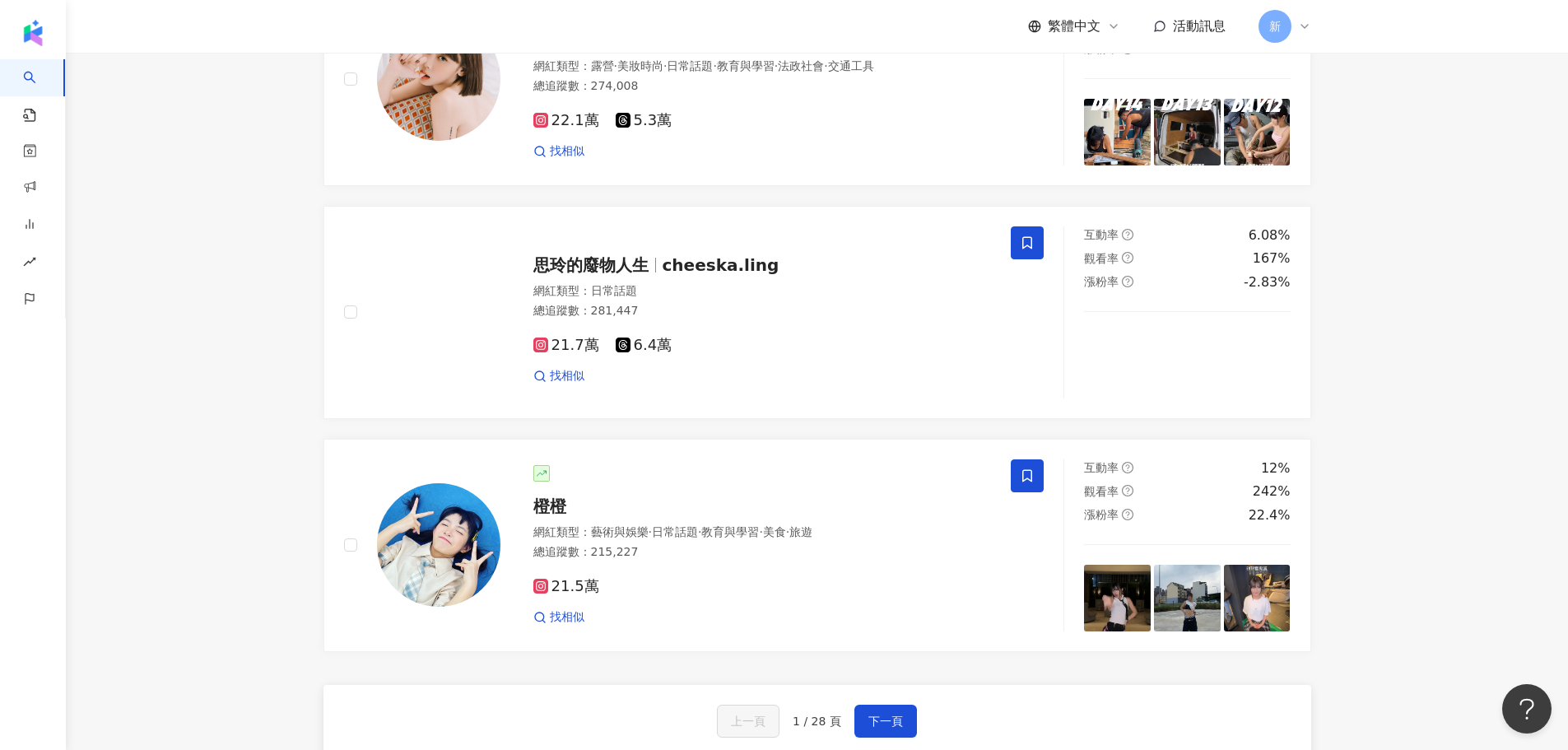
scroll to position [3104, 0]
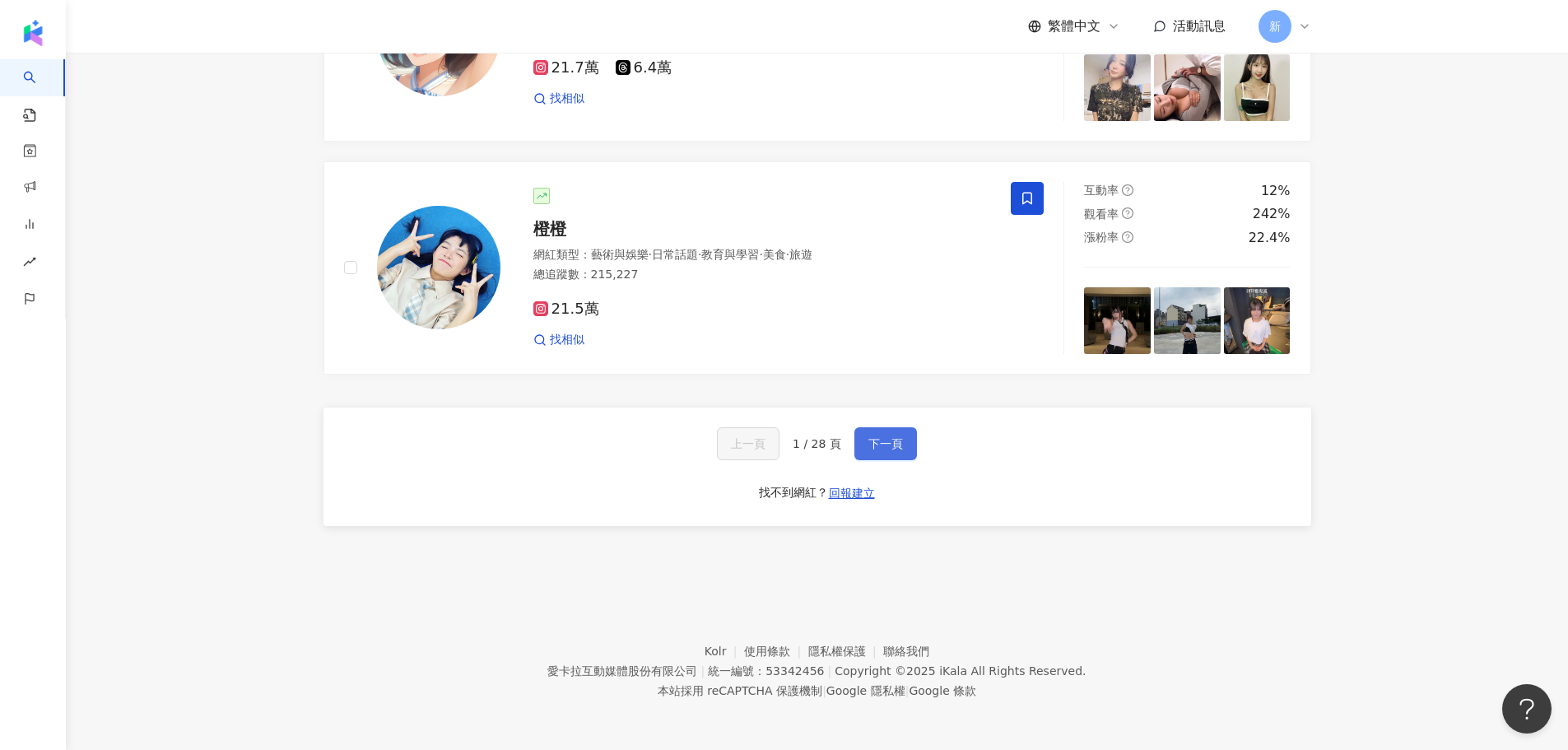
click at [856, 440] on button "下一頁" at bounding box center [886, 443] width 62 height 33
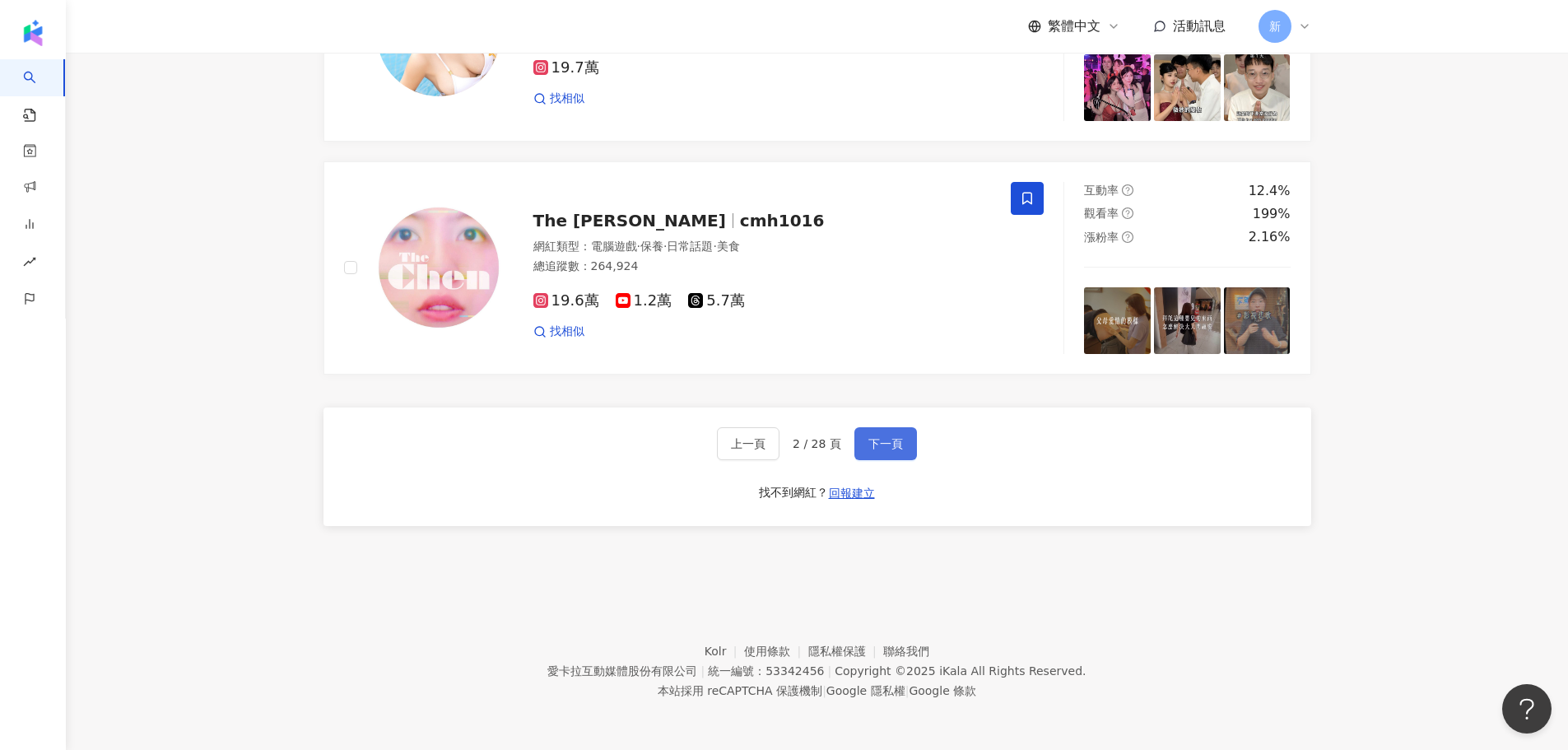
click at [862, 446] on button "下一頁" at bounding box center [886, 443] width 62 height 33
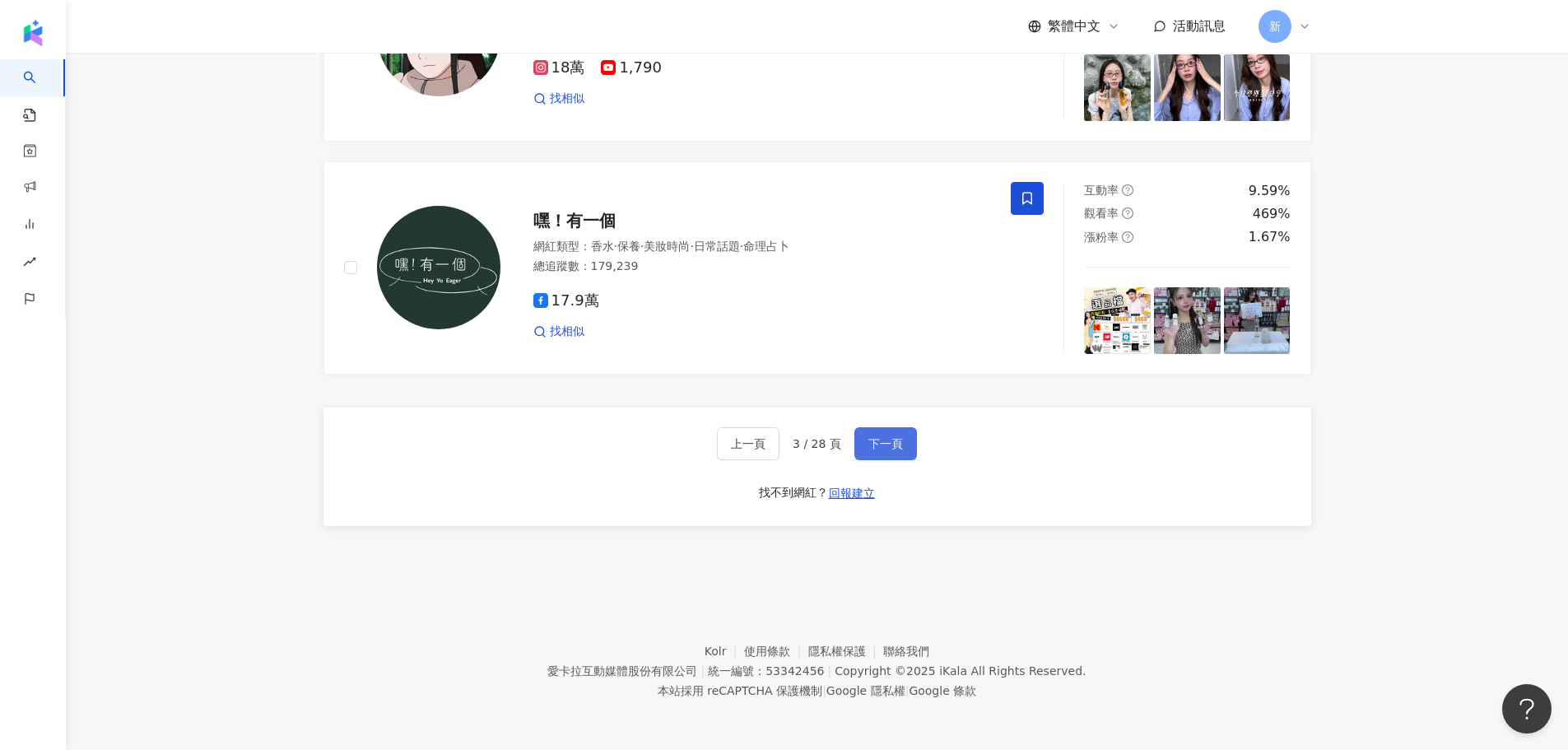
click at [883, 432] on button "下一頁" at bounding box center [886, 443] width 62 height 33
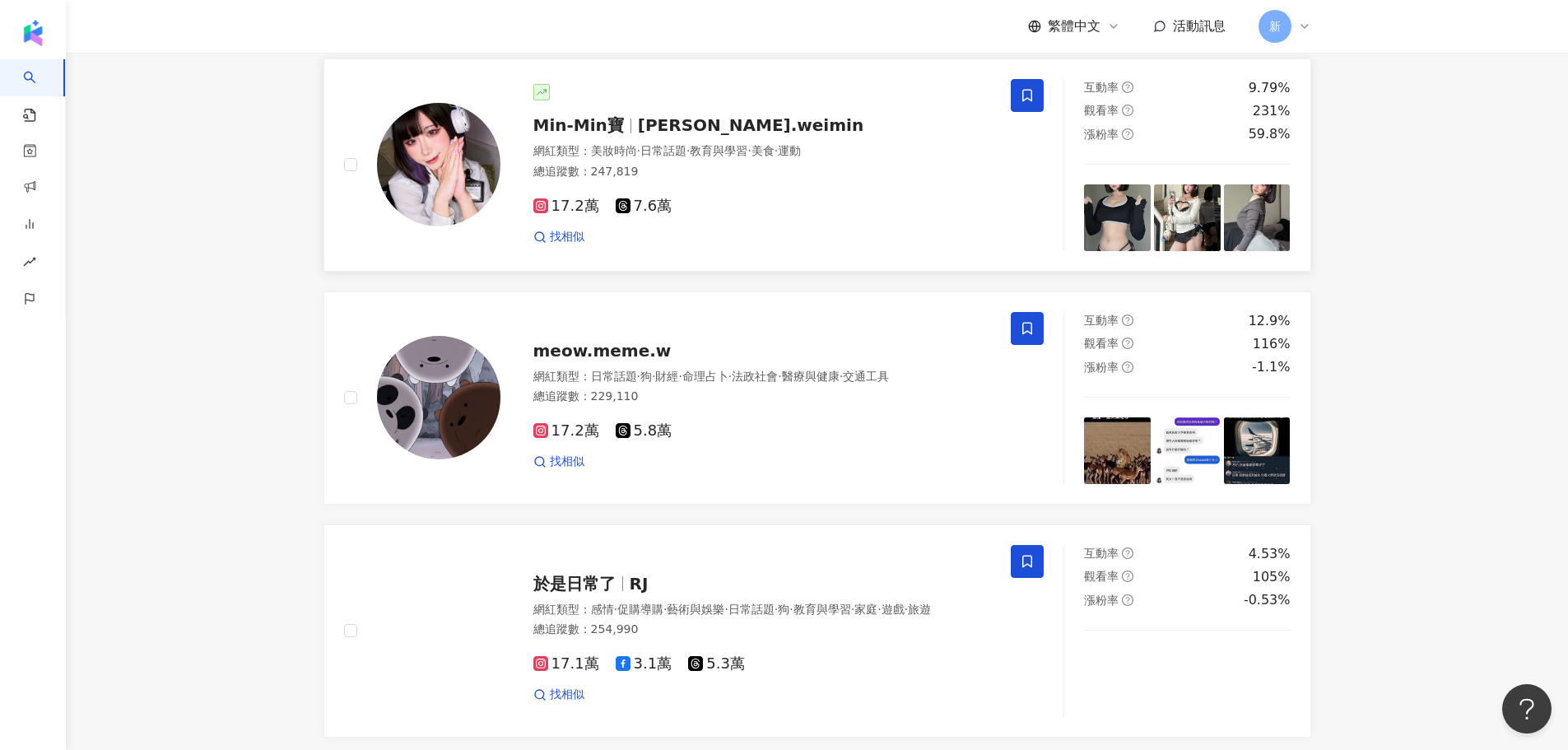
scroll to position [2939, 0]
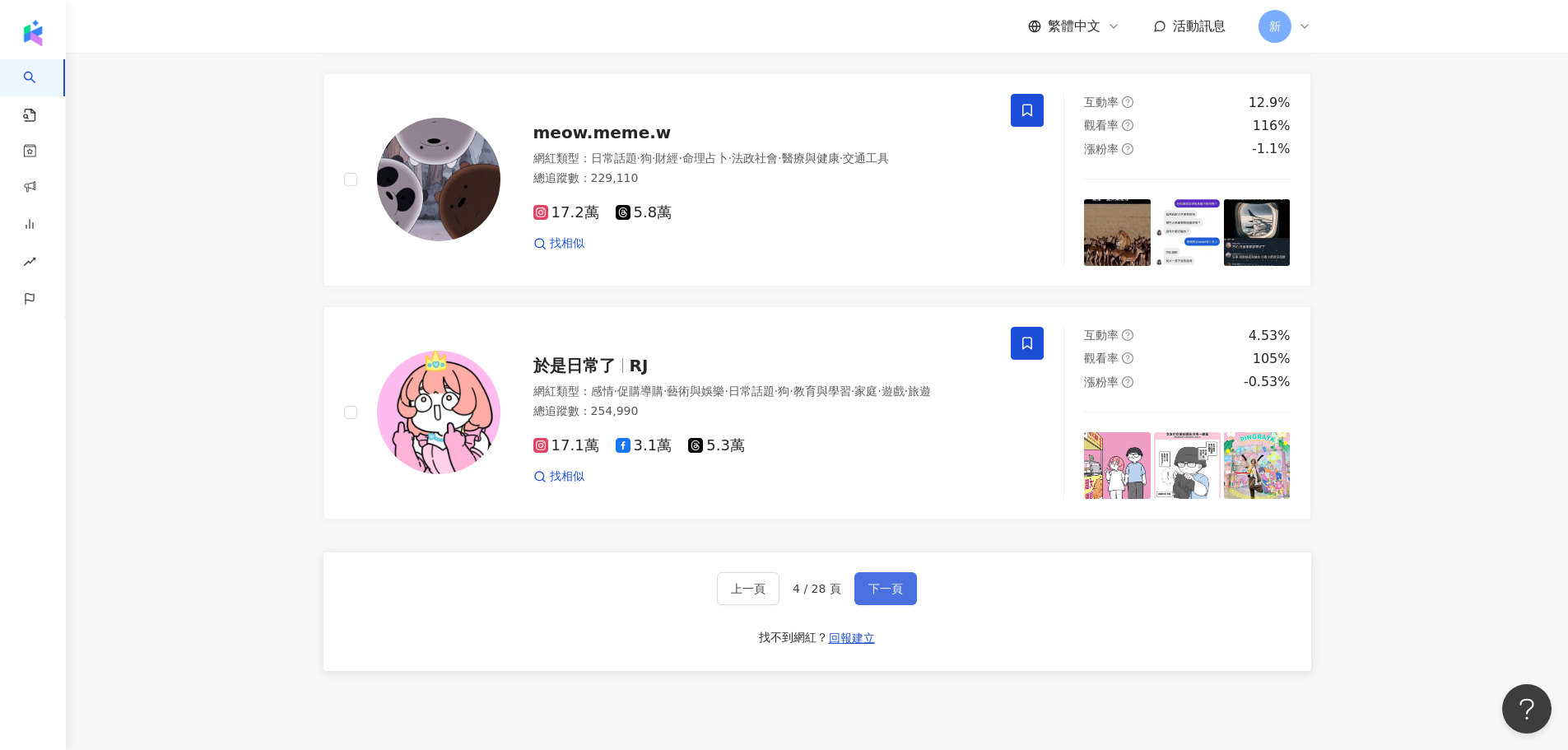
click at [884, 605] on button "下一頁" at bounding box center [886, 588] width 62 height 33
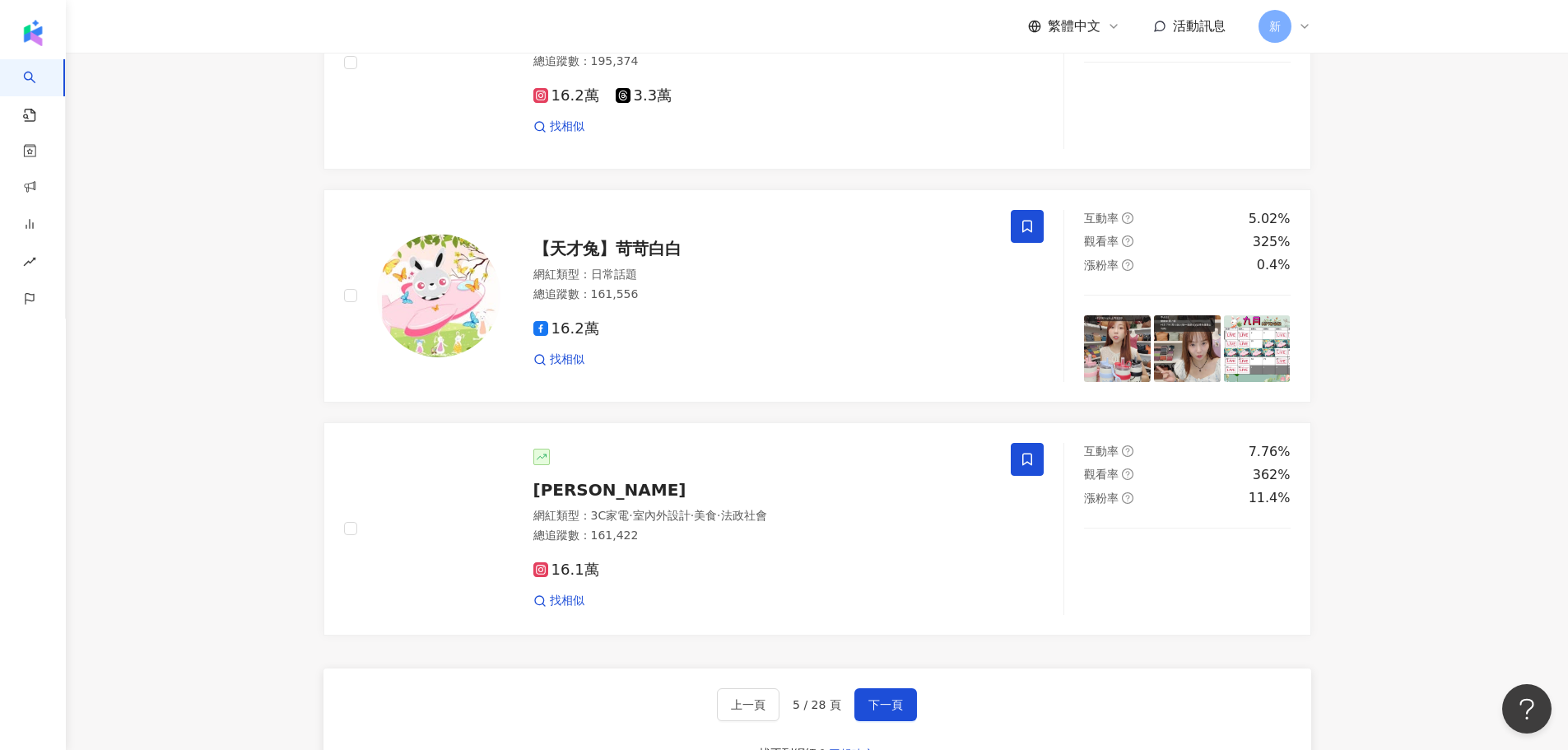
scroll to position [3026, 0]
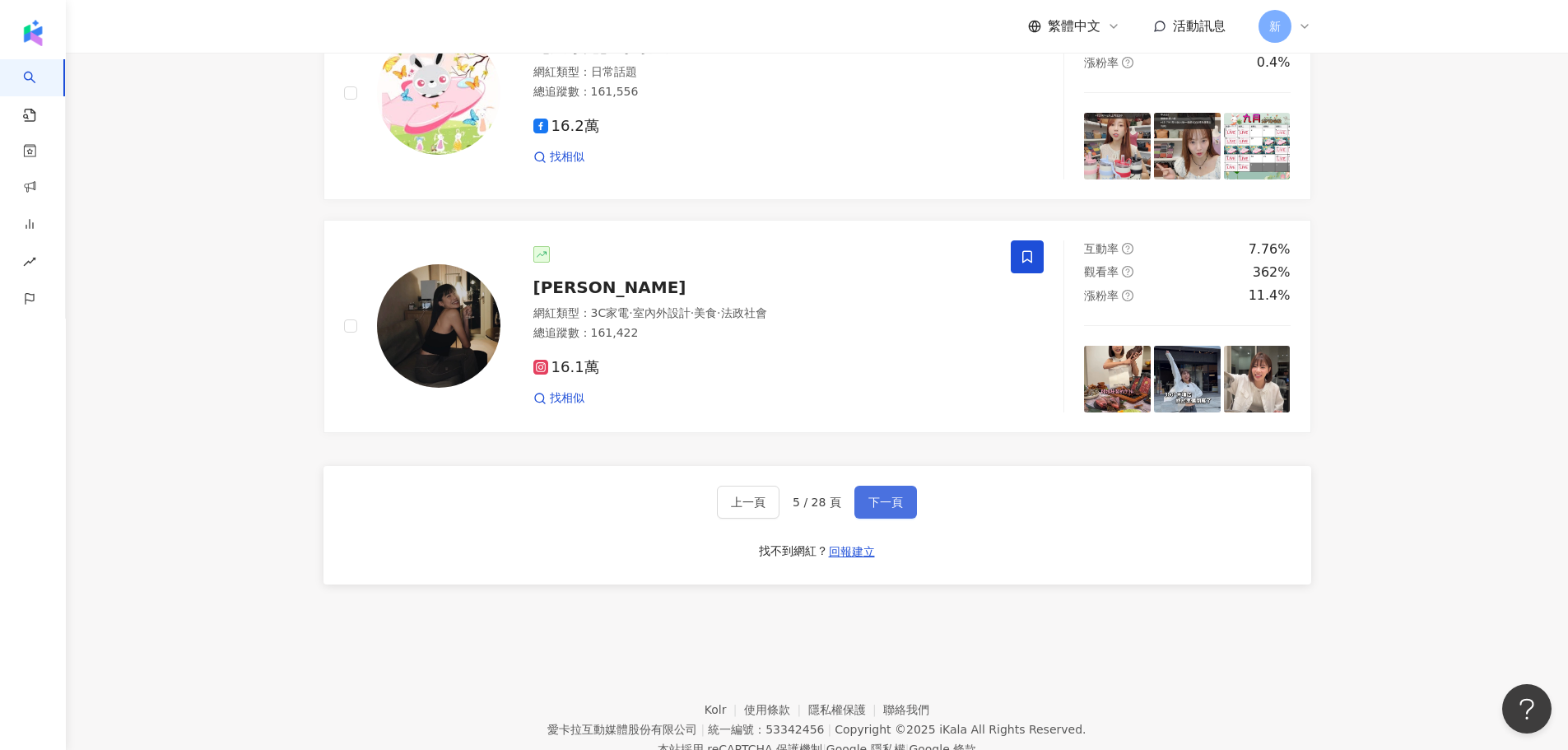
click at [865, 519] on button "下一頁" at bounding box center [886, 502] width 62 height 33
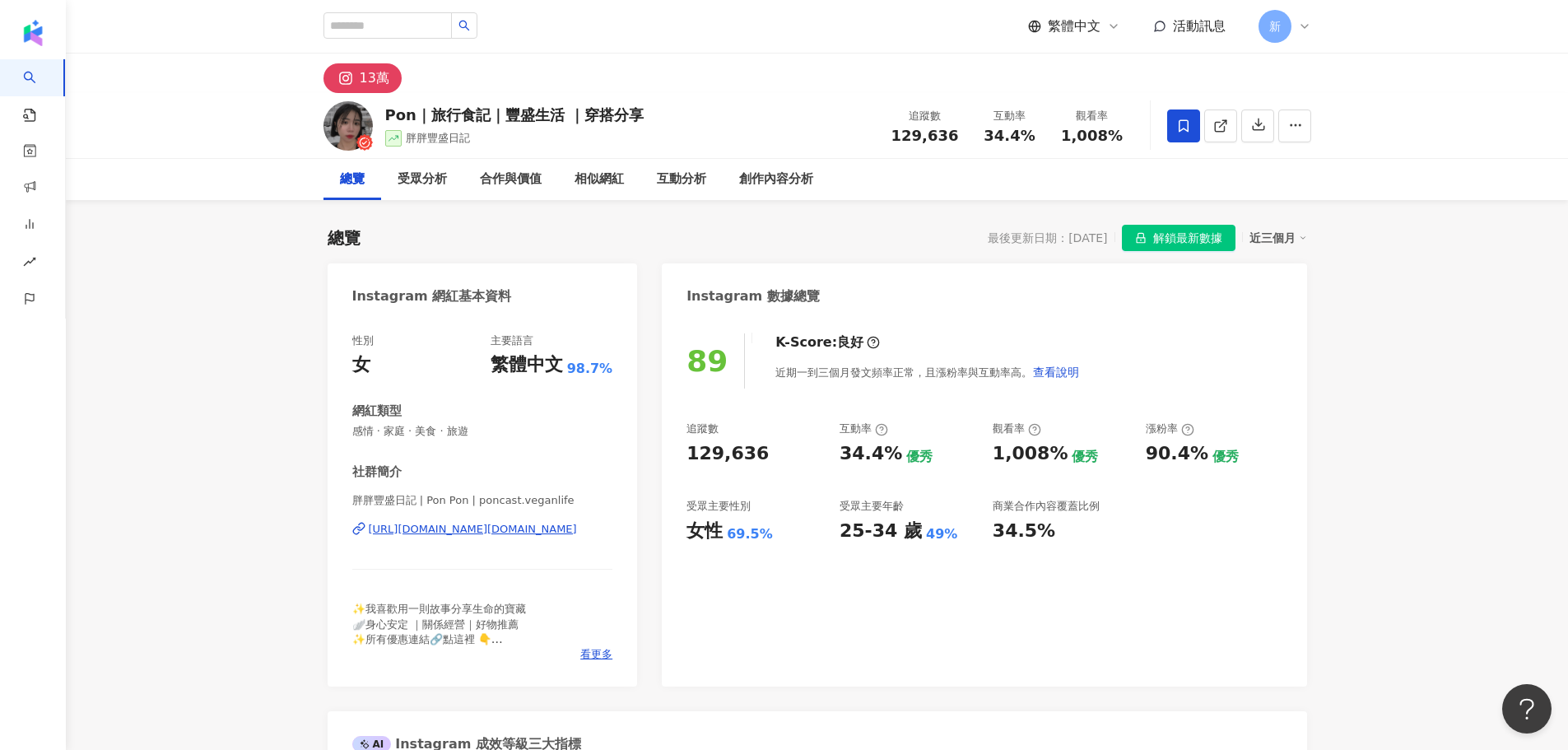
click at [496, 533] on div "https://www.instagram.com/poncast.veganlife/" at bounding box center [473, 529] width 208 height 15
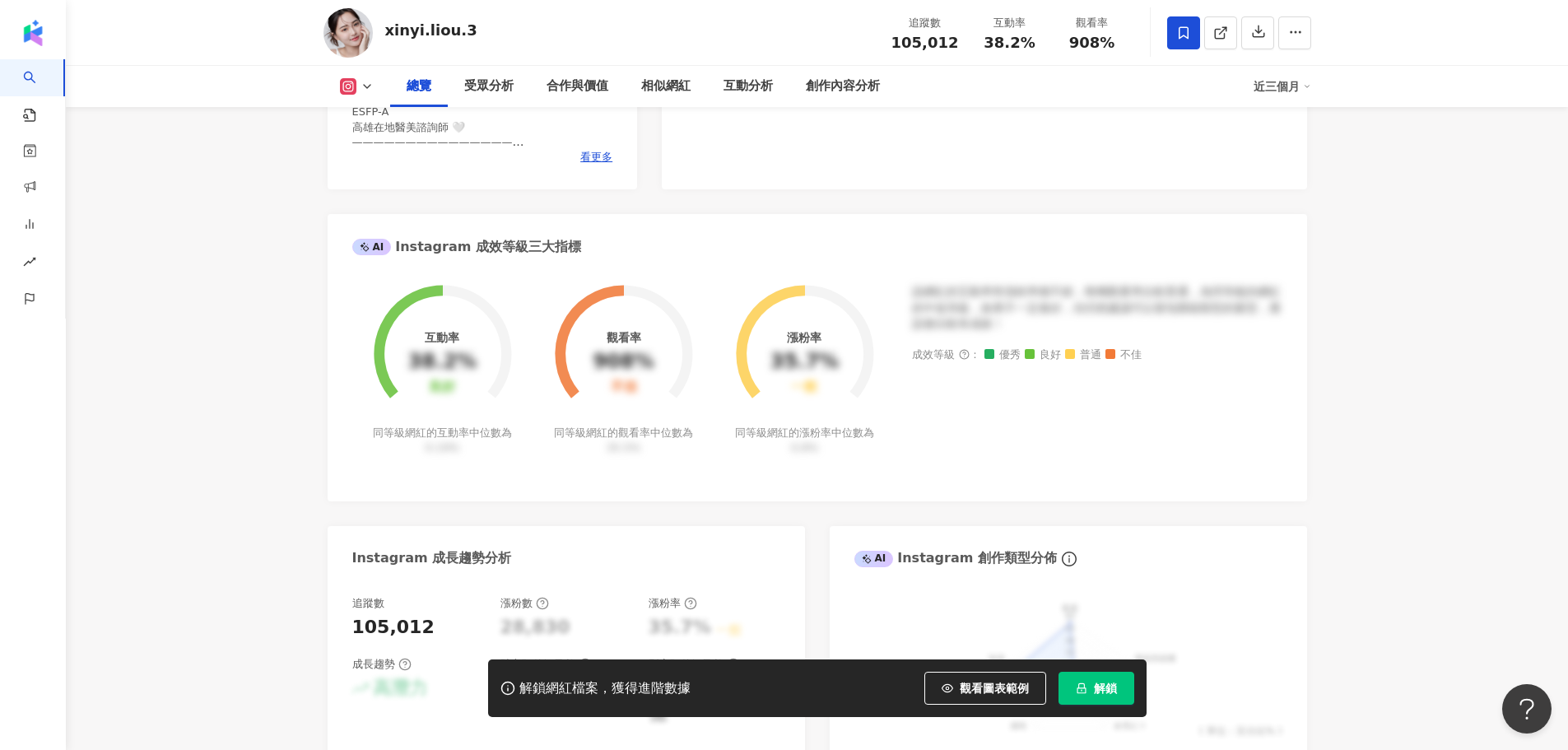
scroll to position [988, 0]
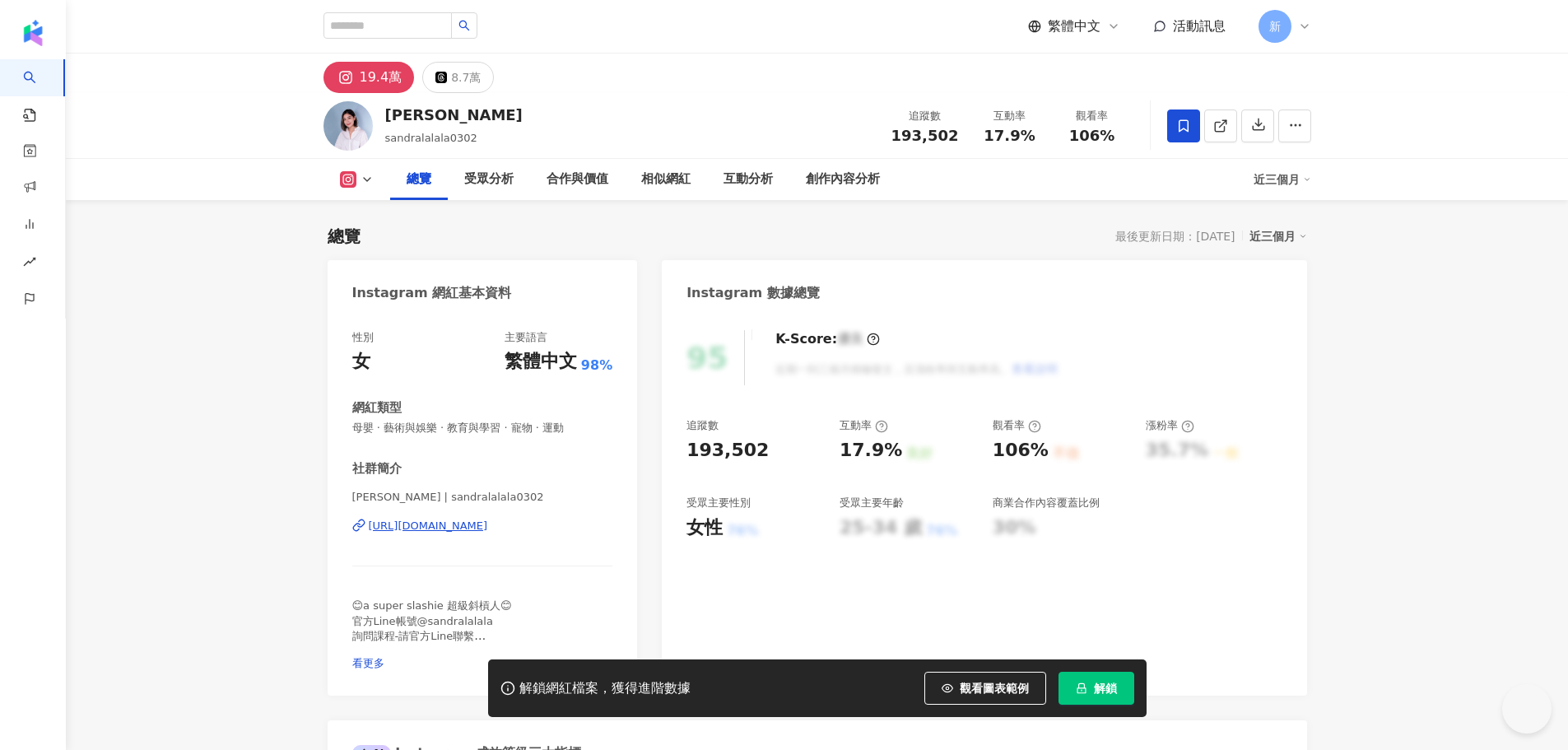
click at [488, 528] on div "https://www.instagram.com/sandralalala0302/" at bounding box center [428, 526] width 119 height 15
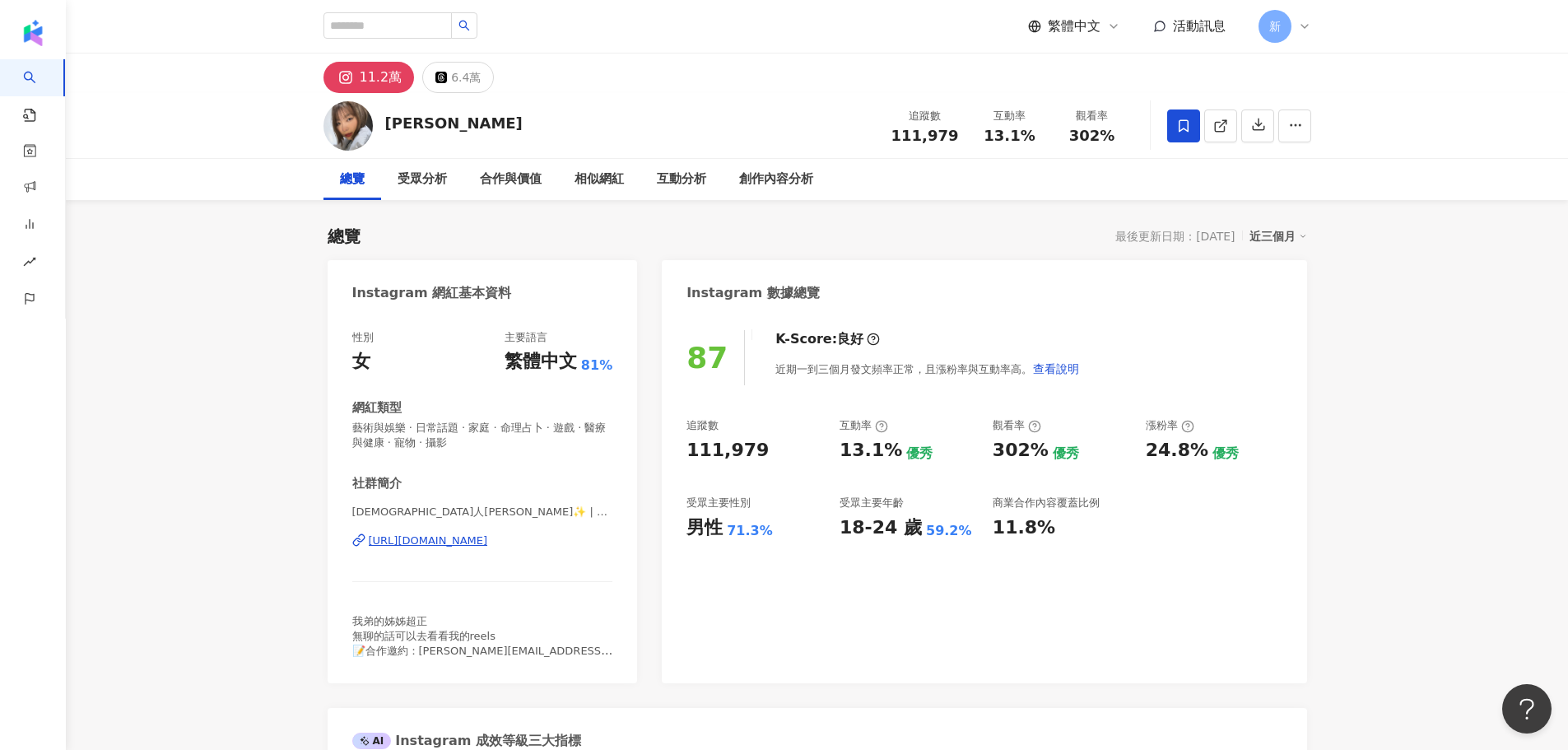
click at [488, 537] on div "[URL][DOMAIN_NAME]" at bounding box center [428, 541] width 119 height 15
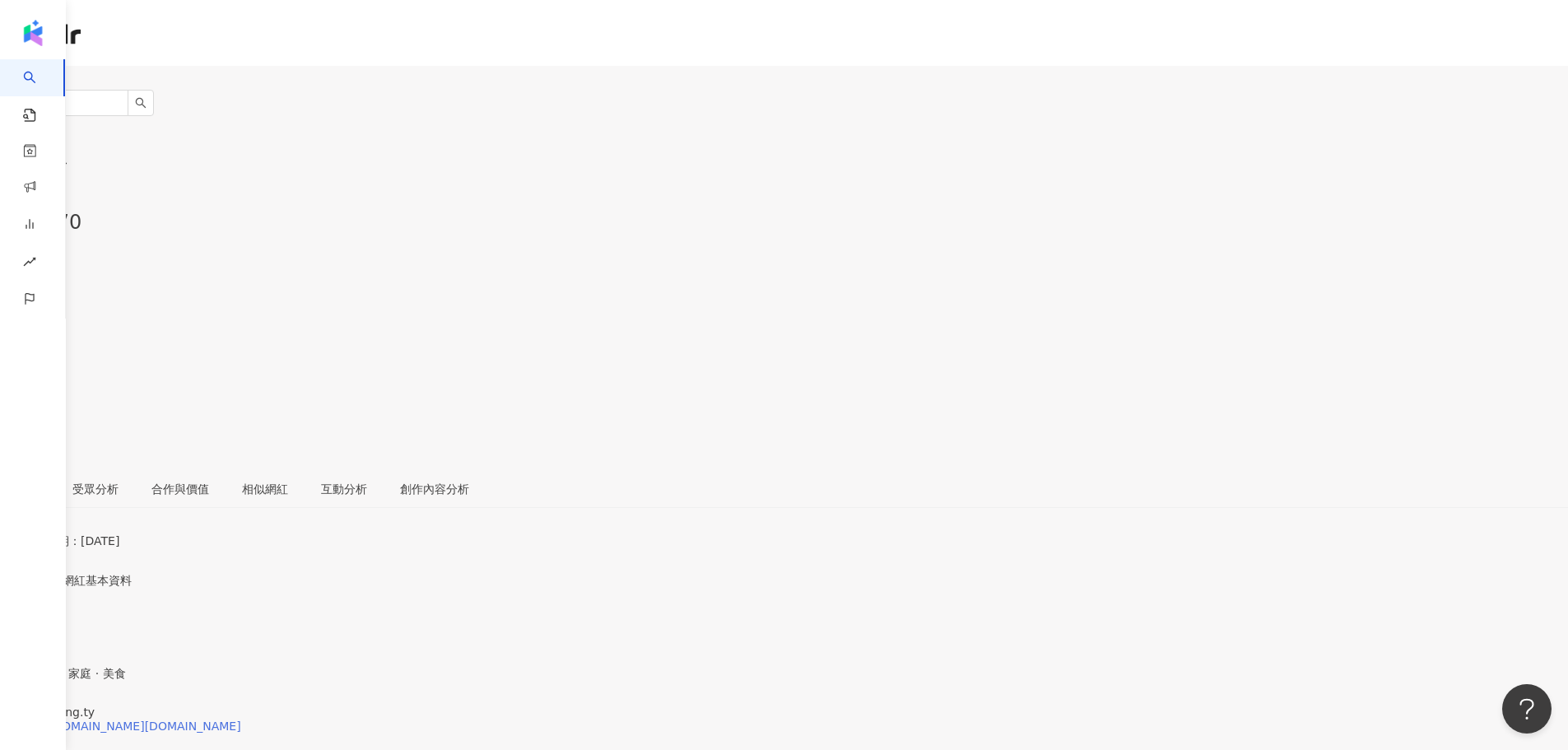
click at [241, 720] on div "https://www.instagram.com/tangying.ty/" at bounding box center [129, 726] width 225 height 13
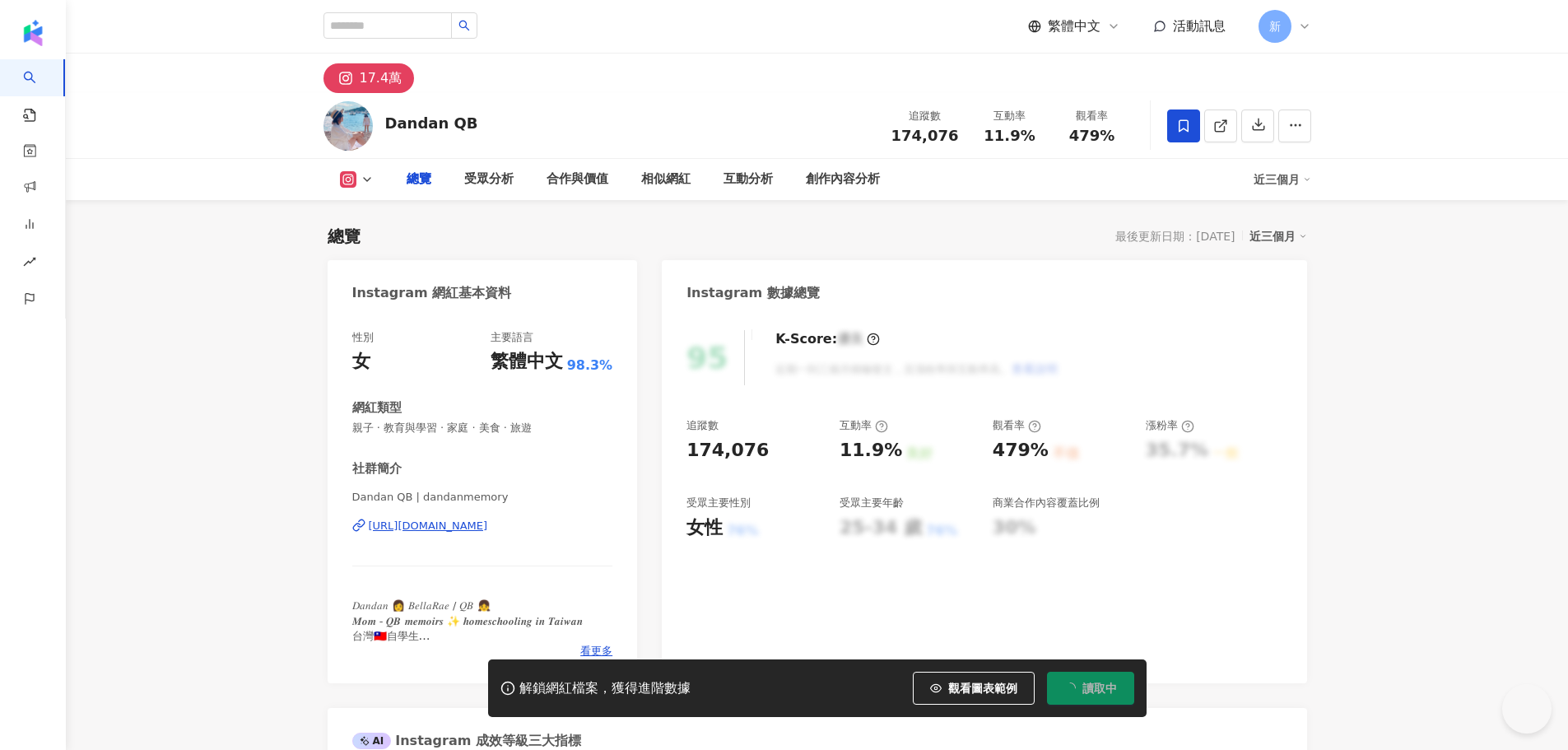
click at [488, 523] on div "[URL][DOMAIN_NAME]" at bounding box center [428, 526] width 119 height 15
click at [488, 530] on div "[URL][DOMAIN_NAME]" at bounding box center [428, 526] width 119 height 15
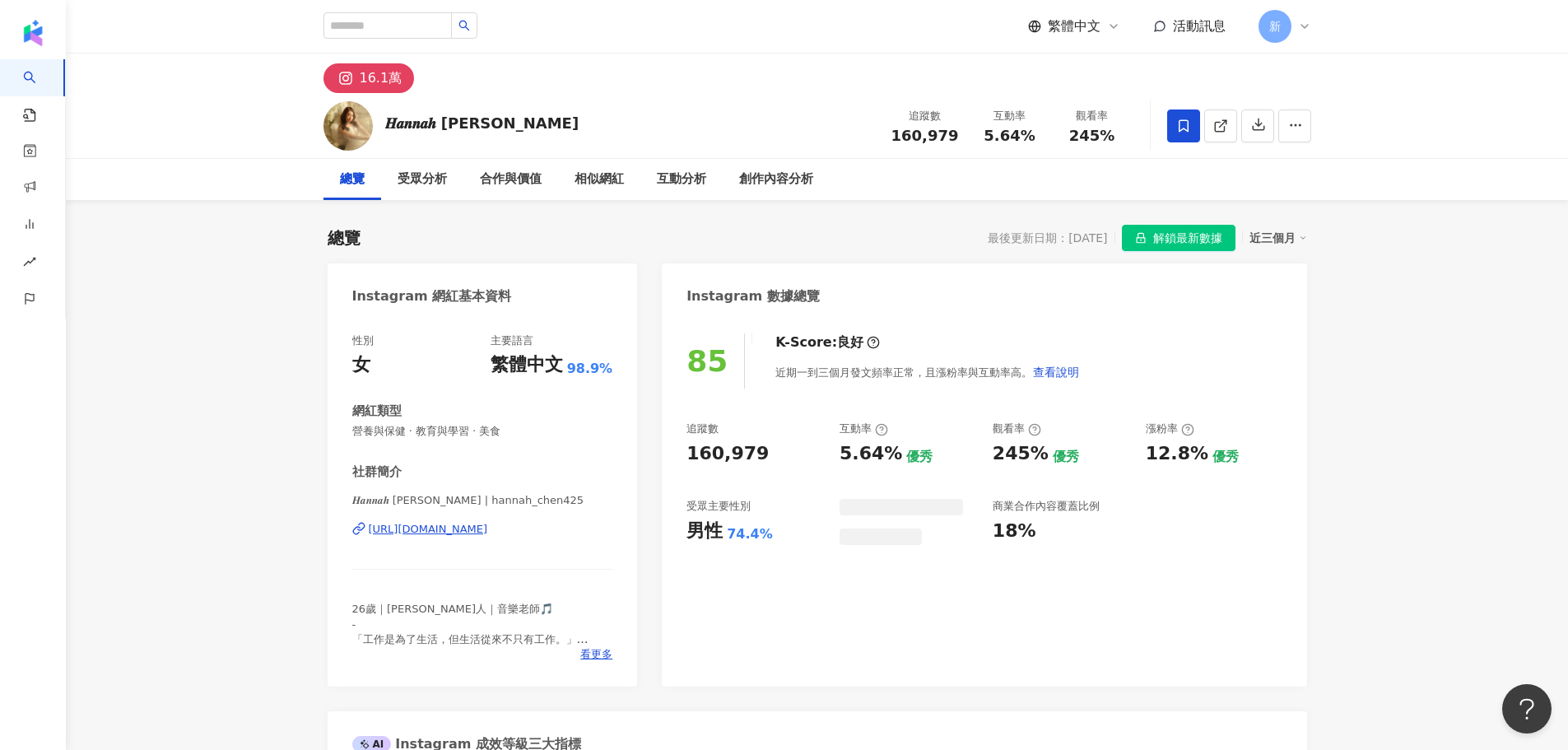
click at [488, 534] on div "[URL][DOMAIN_NAME]" at bounding box center [428, 529] width 119 height 15
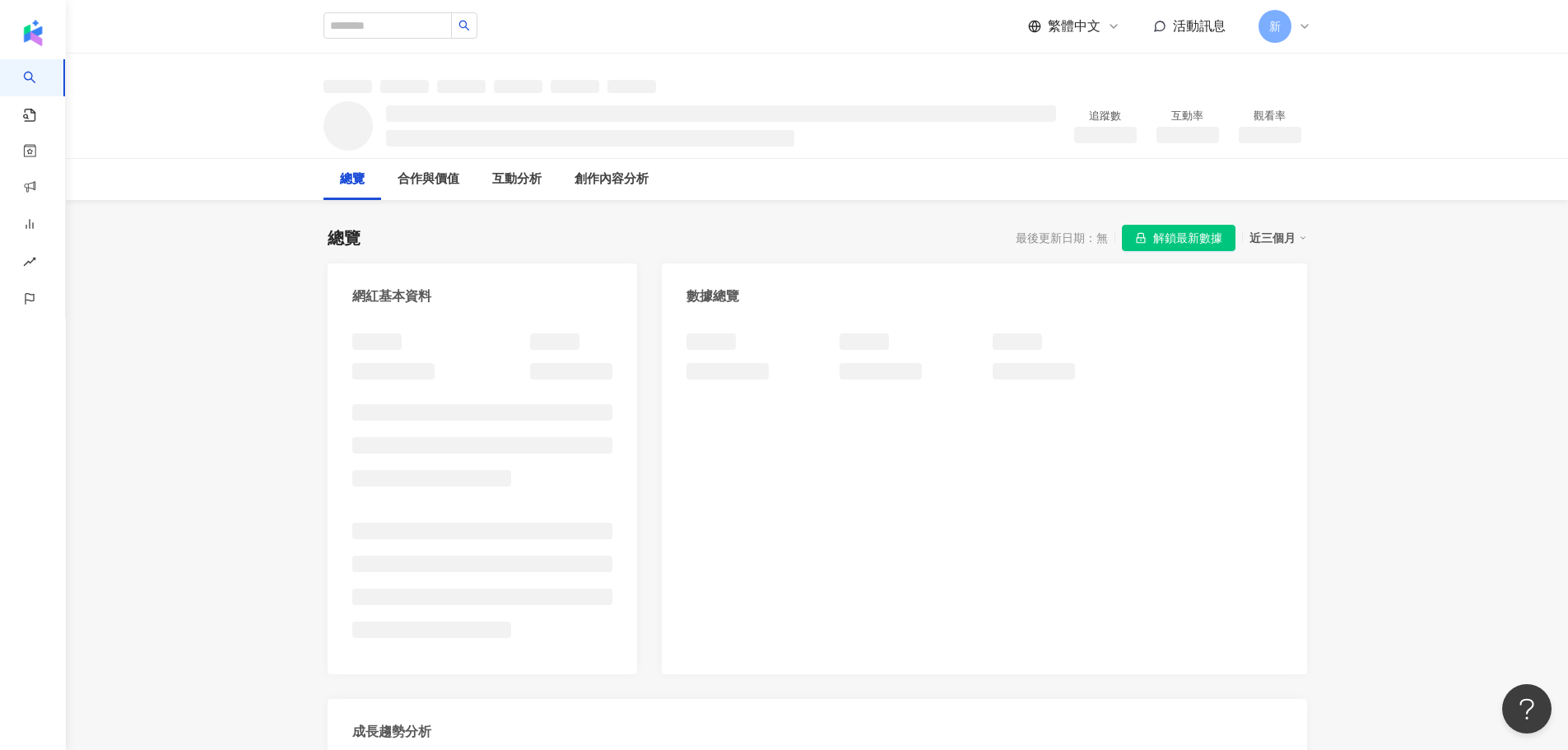
scroll to position [329, 0]
